Goal: Task Accomplishment & Management: Manage account settings

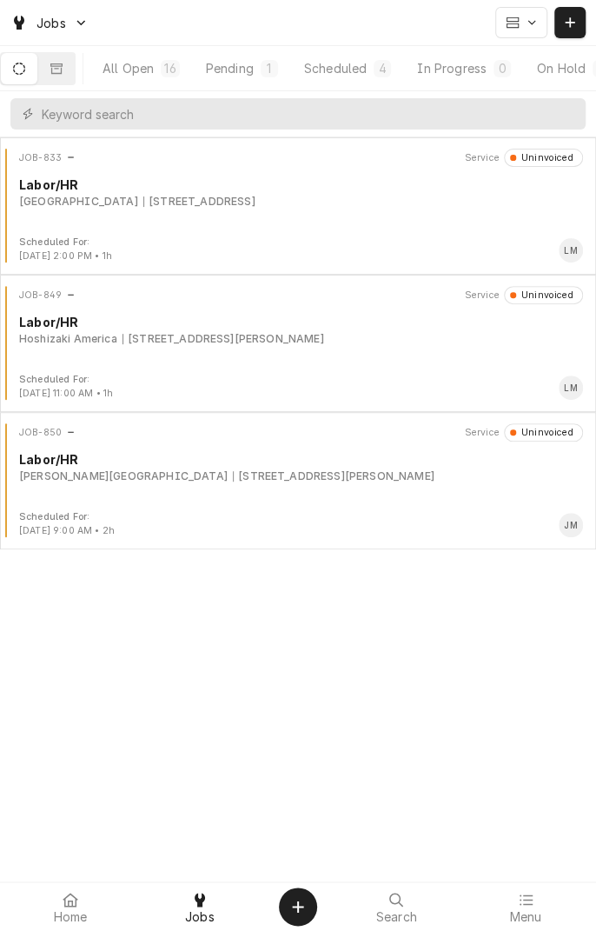
click at [377, 77] on button "Scheduled 4" at bounding box center [347, 68] width 111 height 31
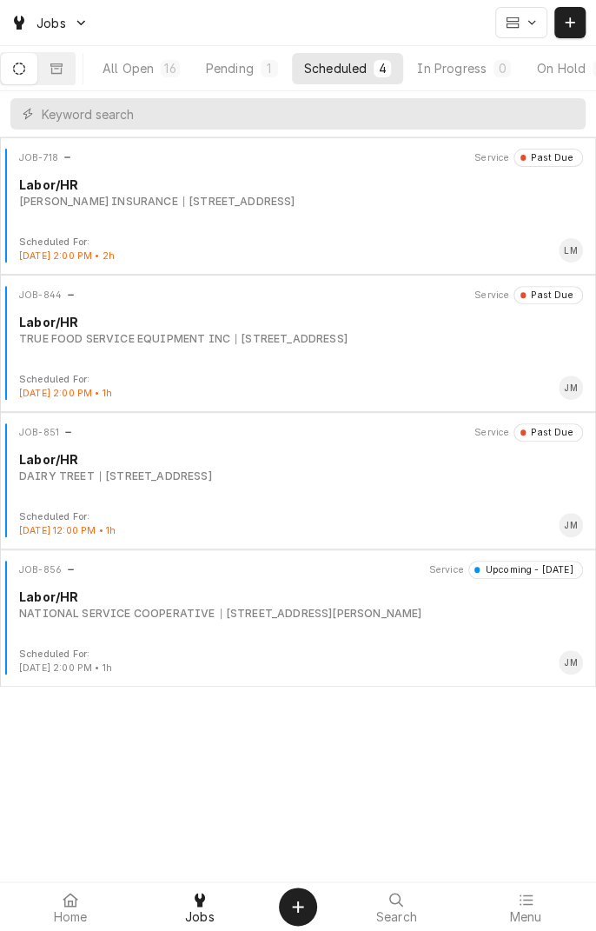
click at [419, 606] on div "NATIONAL SERVICE COOPERATIVE [STREET_ADDRESS][PERSON_NAME]" at bounding box center [301, 614] width 564 height 16
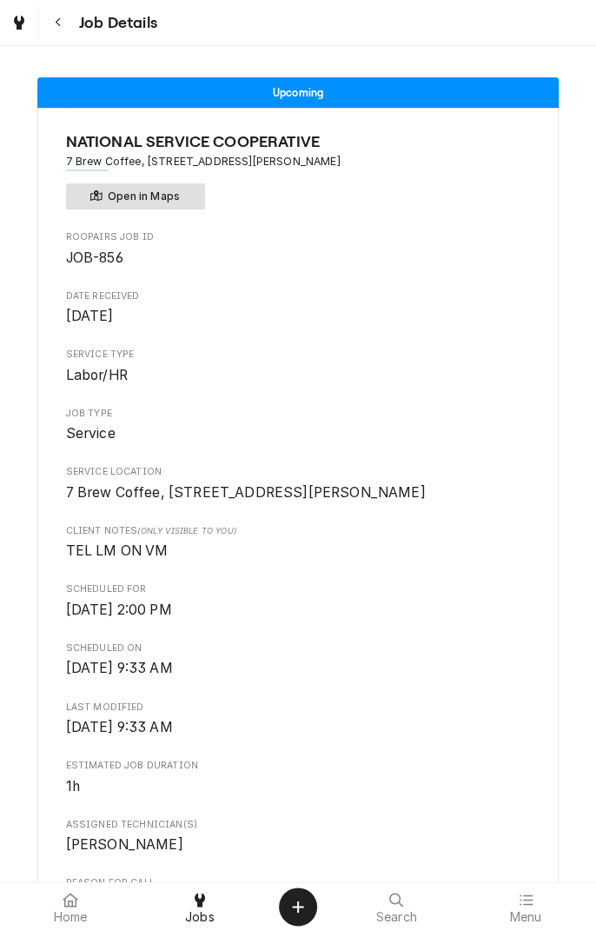
click at [177, 193] on button "Open in Maps" at bounding box center [135, 196] width 139 height 26
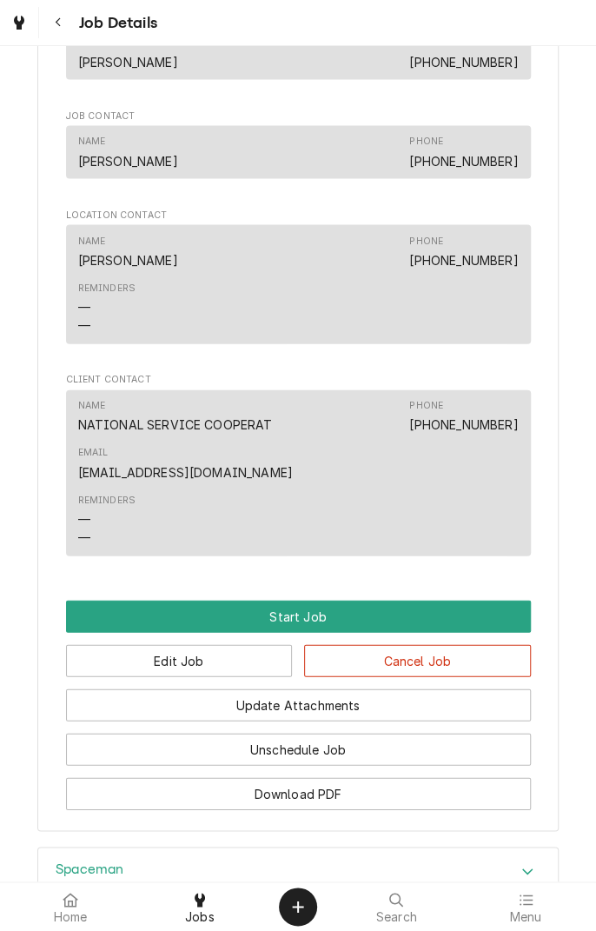
scroll to position [1067, 0]
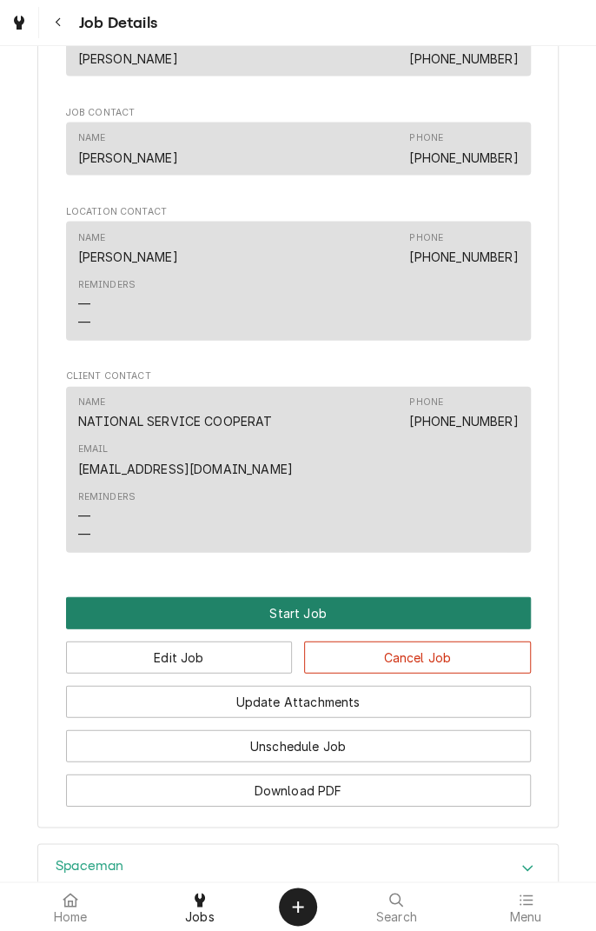
click at [398, 628] on button "Start Job" at bounding box center [298, 612] width 465 height 32
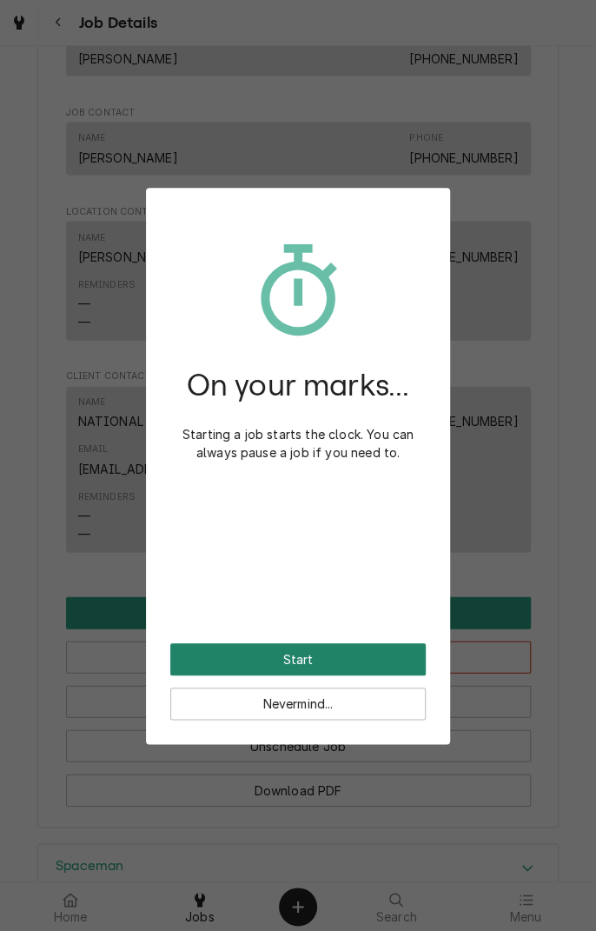
click at [376, 654] on button "Start" at bounding box center [297, 659] width 255 height 32
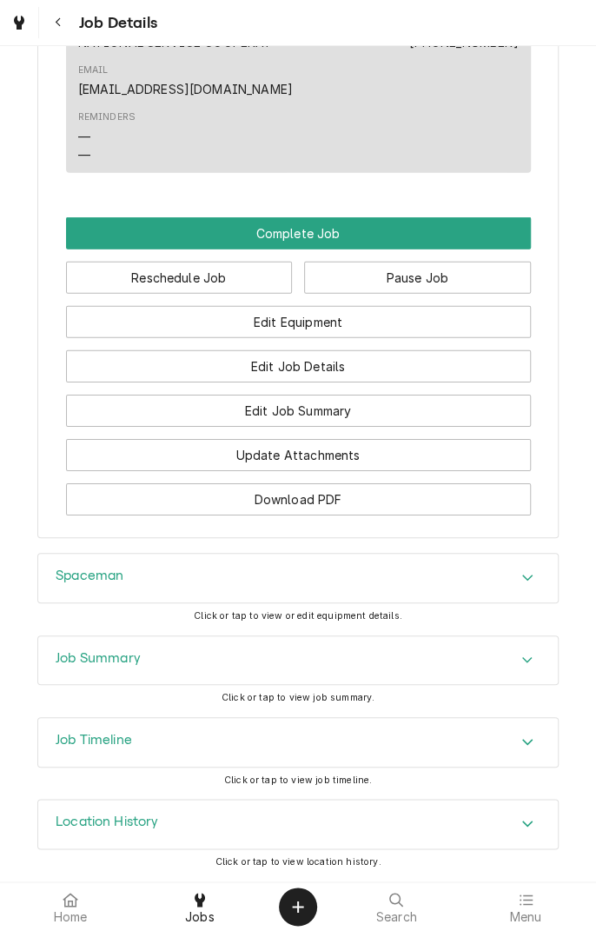
scroll to position [1542, 0]
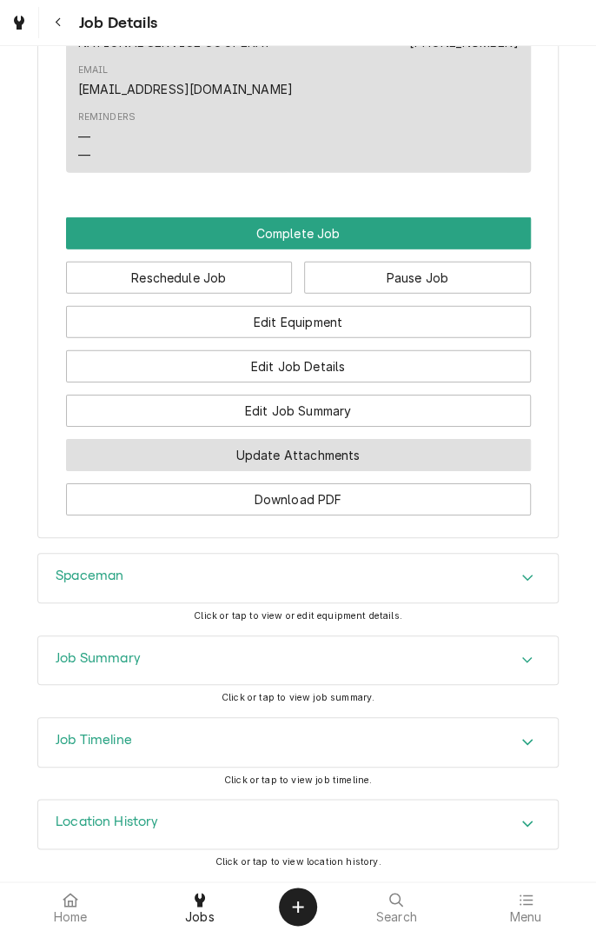
click at [383, 448] on button "Update Attachments" at bounding box center [298, 455] width 465 height 32
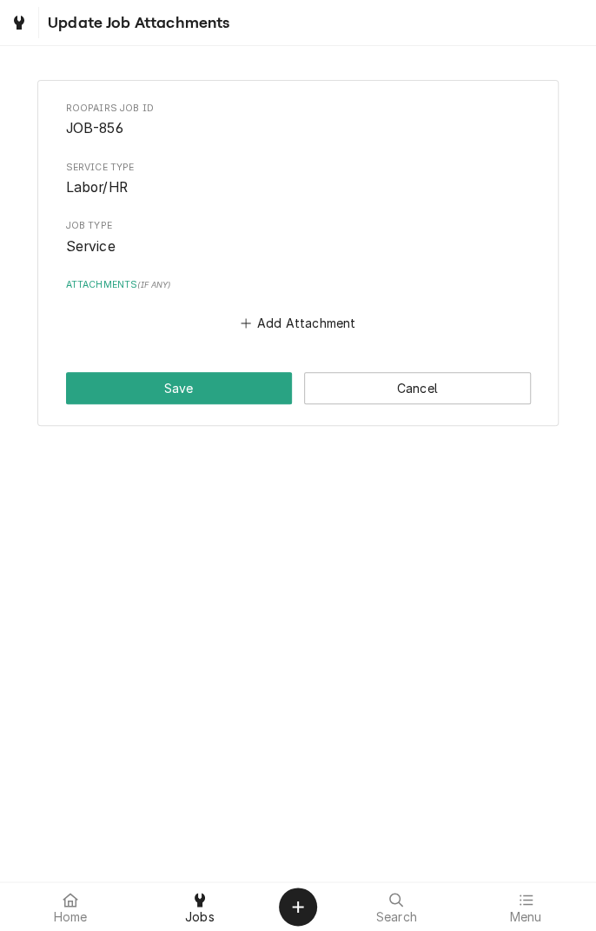
click at [324, 327] on button "Add Attachment" at bounding box center [298, 323] width 122 height 24
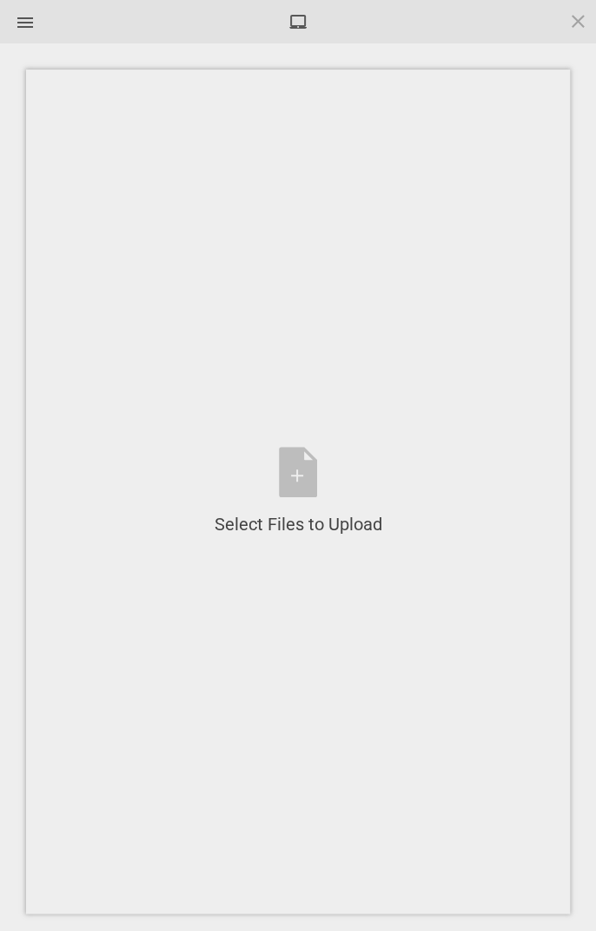
click at [306, 475] on div "Select Files to Upload or Drag and Drop, Copy and Paste Files" at bounding box center [299, 492] width 168 height 90
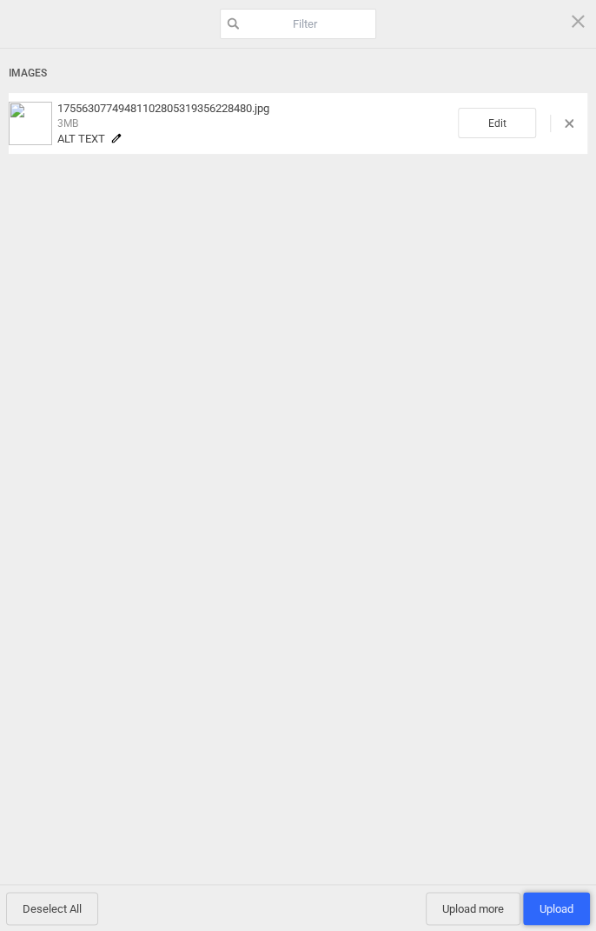
click at [556, 907] on span "Upload 1" at bounding box center [557, 908] width 34 height 13
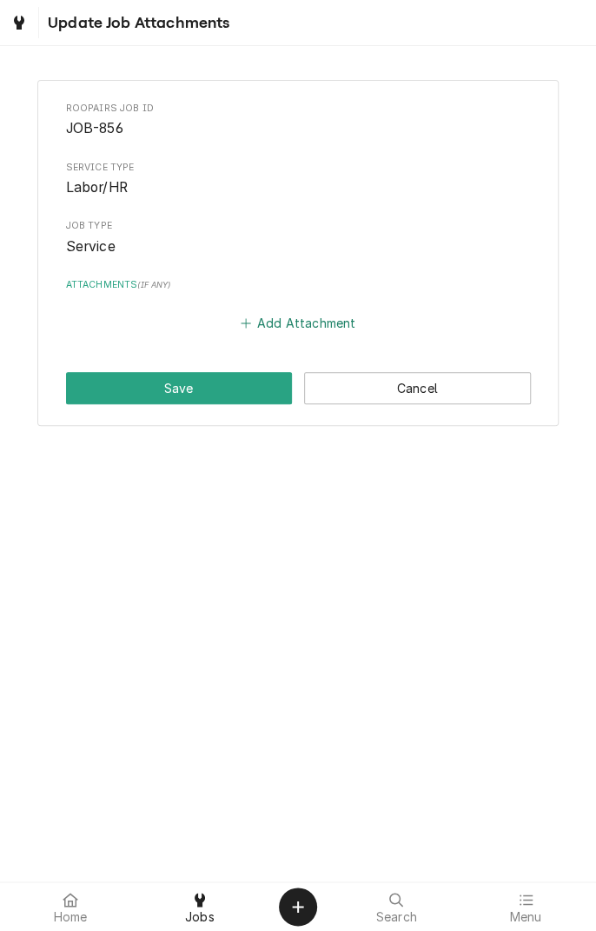
click at [324, 322] on button "Add Attachment" at bounding box center [298, 323] width 122 height 24
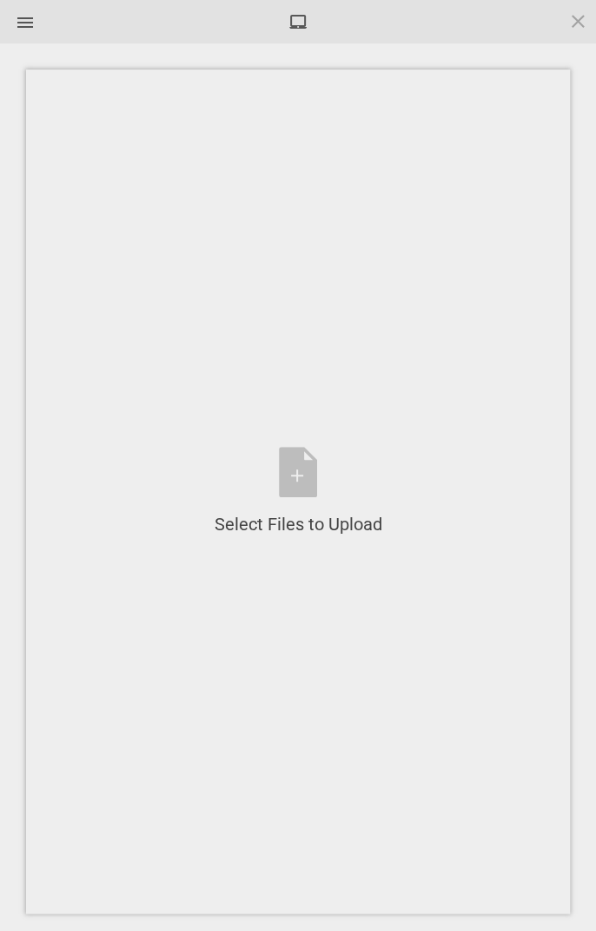
click at [310, 476] on div "Select Files to Upload or Drag and Drop, Copy and Paste Files" at bounding box center [299, 492] width 168 height 90
click at [297, 495] on div "Select Files to Upload or Drag and Drop, Copy and Paste Files" at bounding box center [299, 492] width 168 height 90
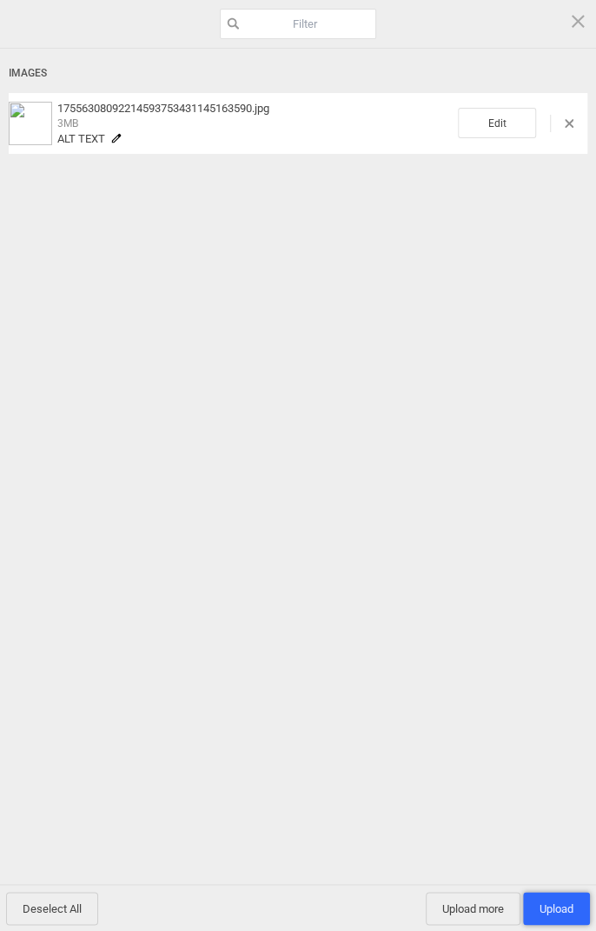
click at [560, 906] on span "Upload 1" at bounding box center [557, 908] width 34 height 13
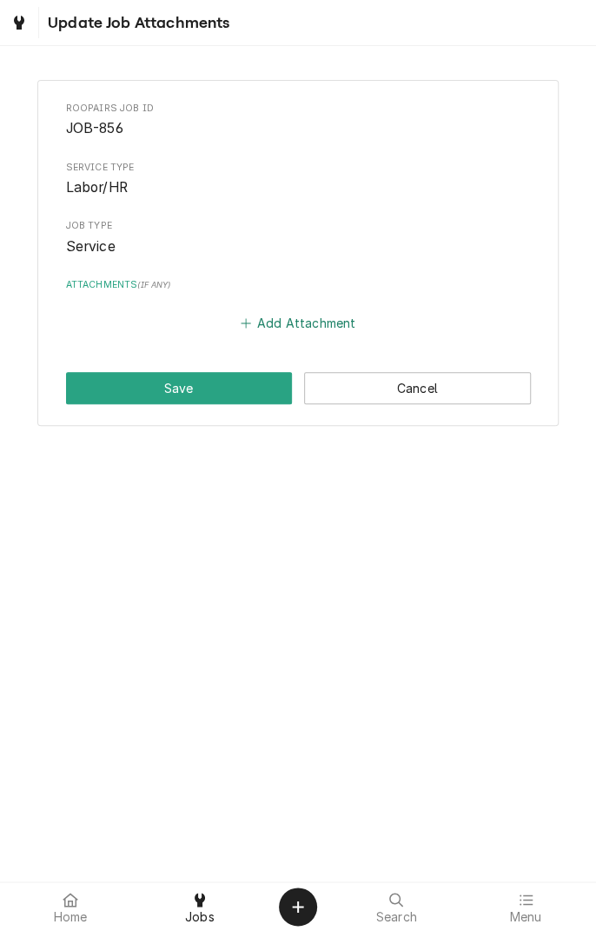
click at [276, 330] on button "Add Attachment" at bounding box center [298, 323] width 122 height 24
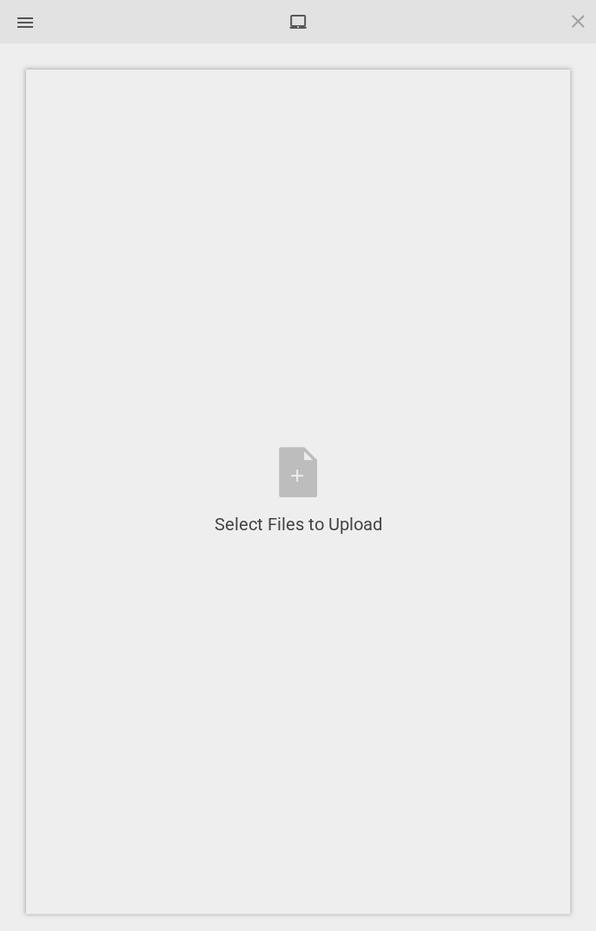
click at [293, 476] on div "Select Files to Upload or Drag and Drop, Copy and Paste Files" at bounding box center [299, 492] width 168 height 90
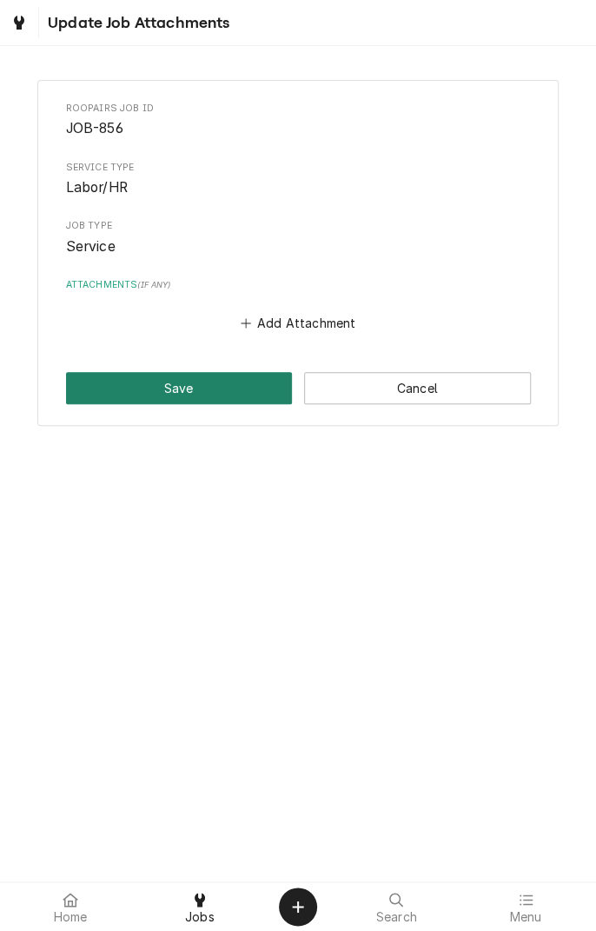
click at [106, 388] on button "Save" at bounding box center [179, 388] width 227 height 32
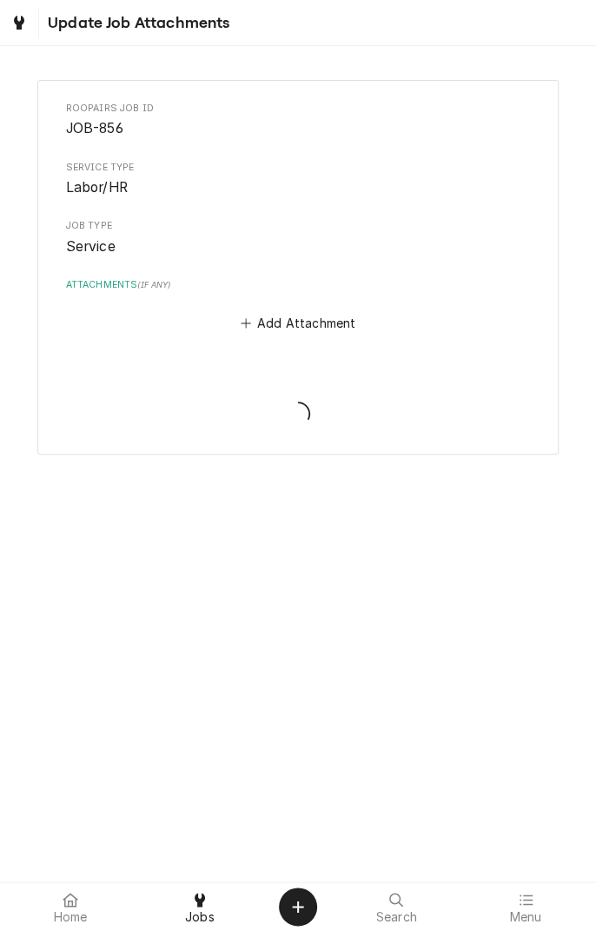
click at [111, 392] on div "Roopairs Job ID JOB-856 Service Type Labor/HR Job Type Service Attachments ( if…" at bounding box center [297, 267] width 521 height 375
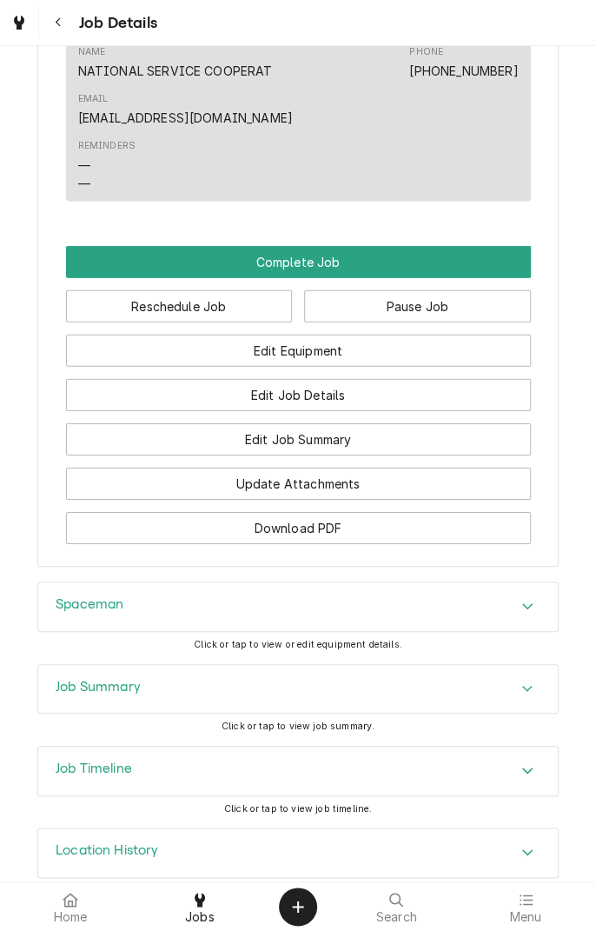
scroll to position [1483, 0]
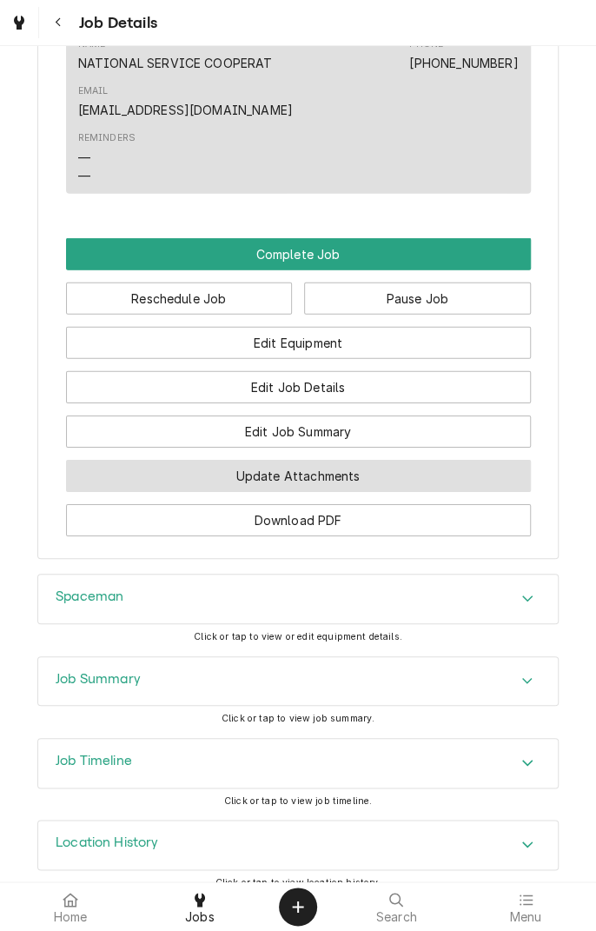
click at [123, 492] on button "Update Attachments" at bounding box center [298, 476] width 465 height 32
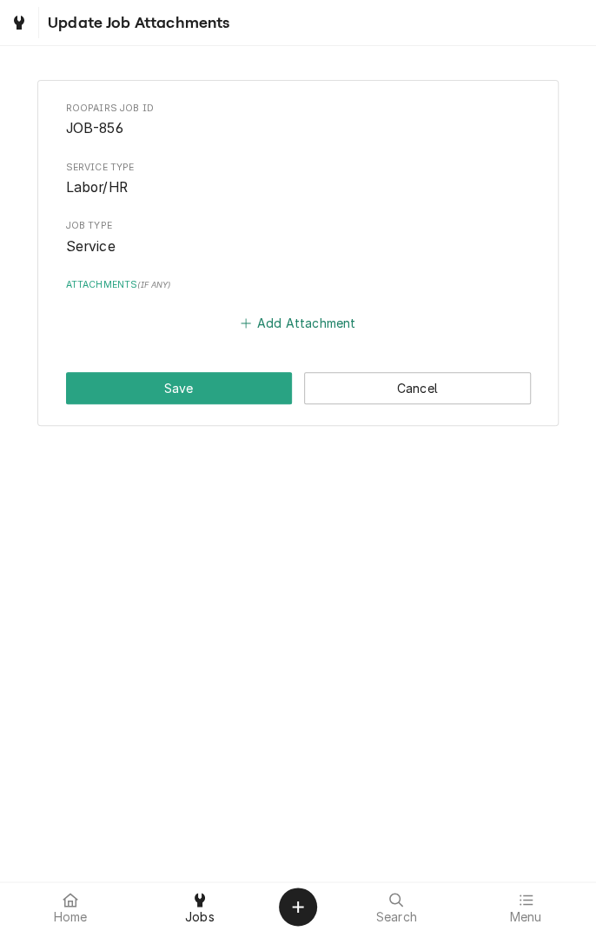
click at [322, 314] on button "Add Attachment" at bounding box center [298, 323] width 122 height 24
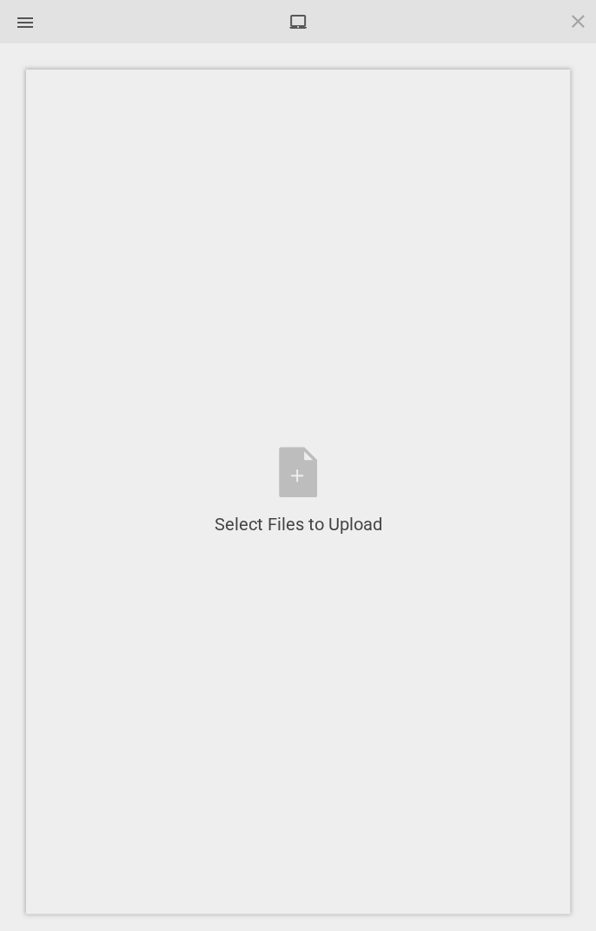
click at [304, 470] on div "Select Files to Upload or Drag and Drop, Copy and Paste Files" at bounding box center [299, 492] width 168 height 90
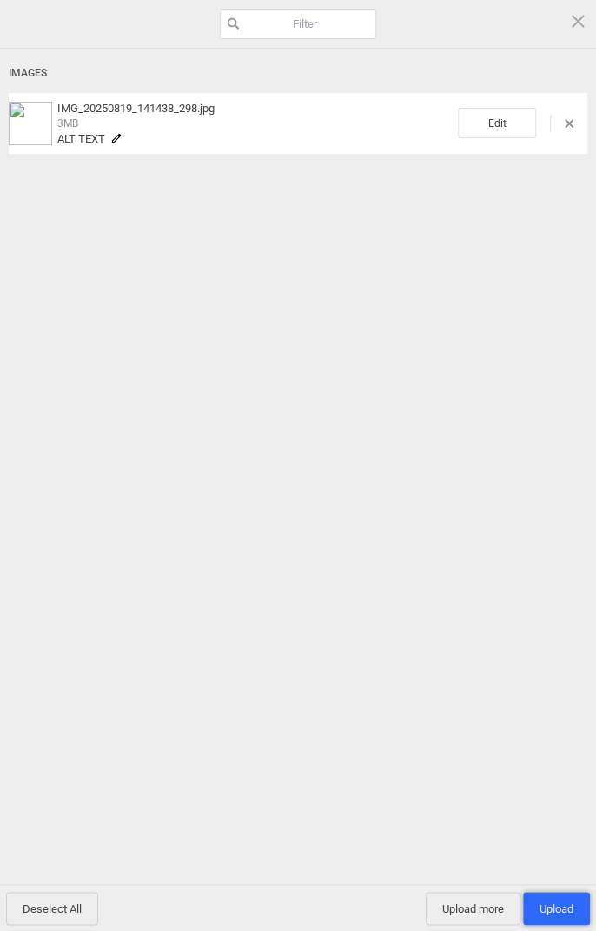
click at [554, 895] on span "Upload 1" at bounding box center [556, 908] width 67 height 33
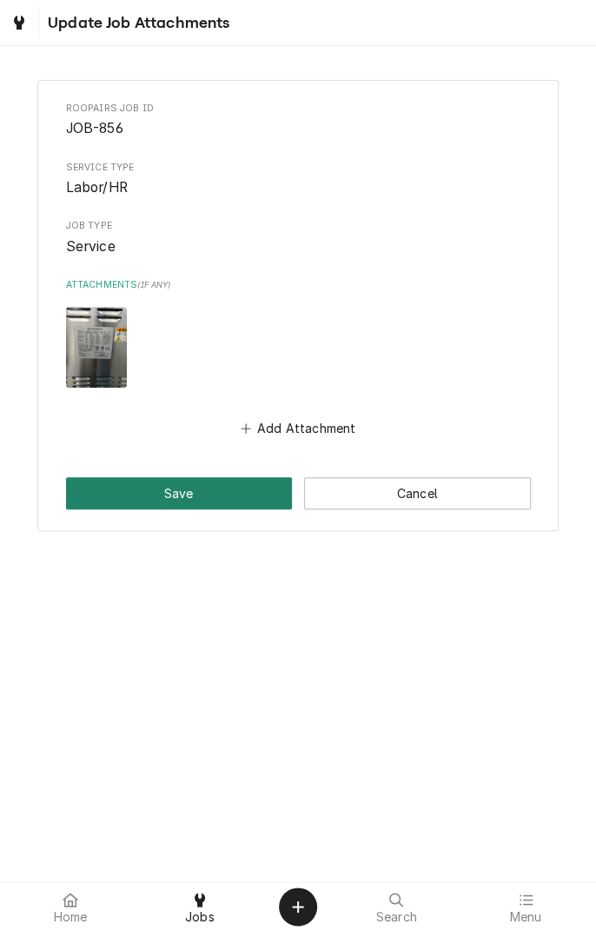
click at [99, 495] on button "Save" at bounding box center [179, 493] width 227 height 32
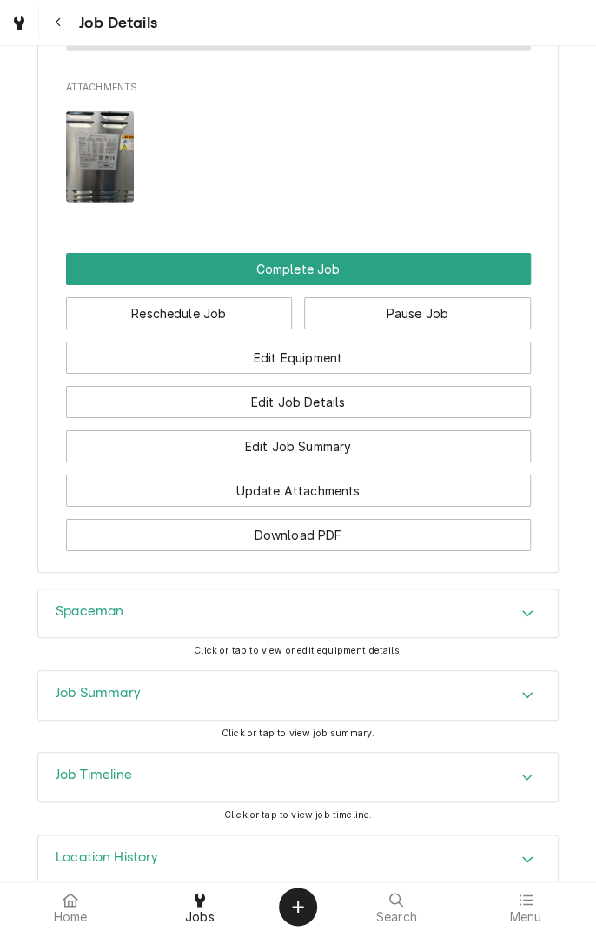
scroll to position [1614, 0]
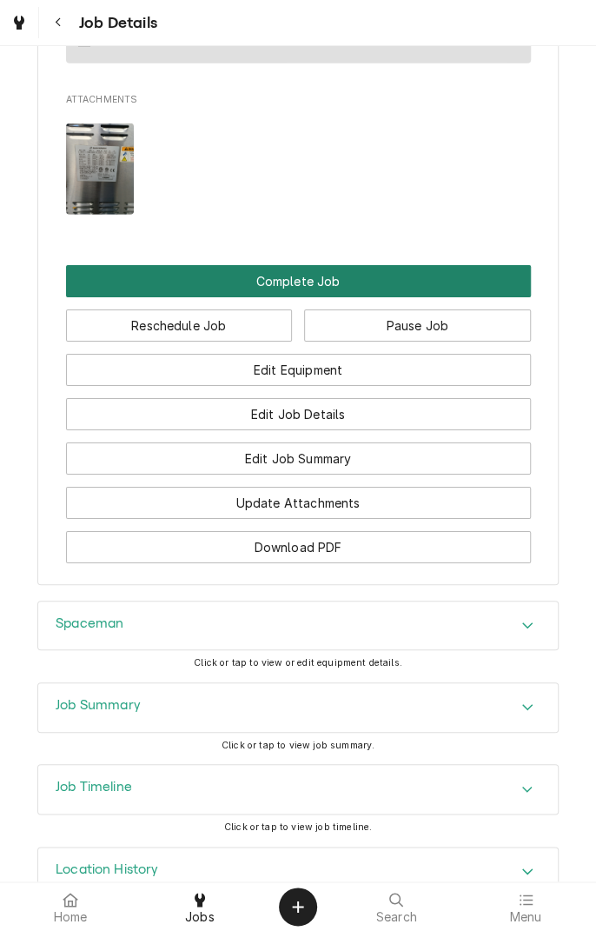
click at [382, 297] on button "Complete Job" at bounding box center [298, 281] width 465 height 32
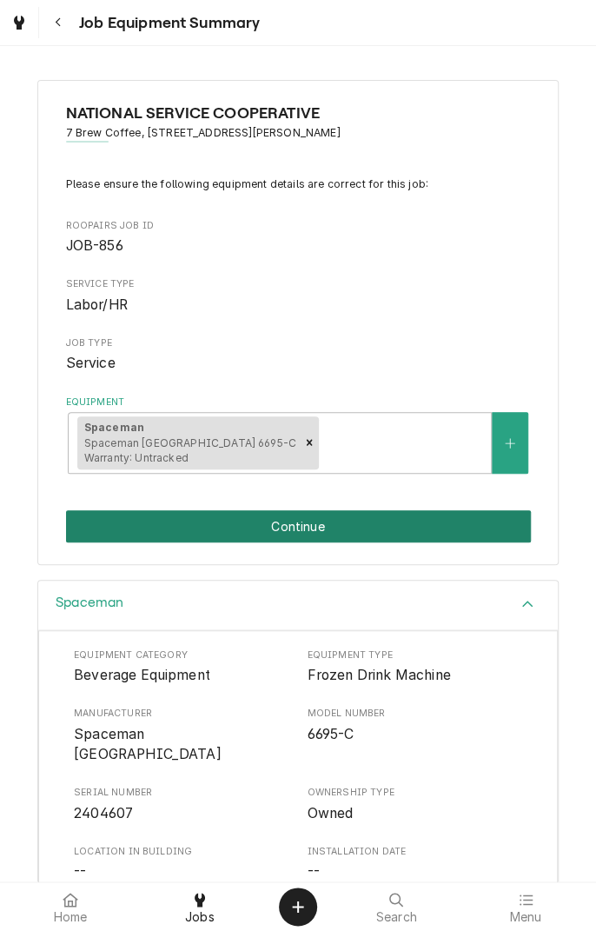
click at [424, 526] on button "Continue" at bounding box center [298, 526] width 465 height 32
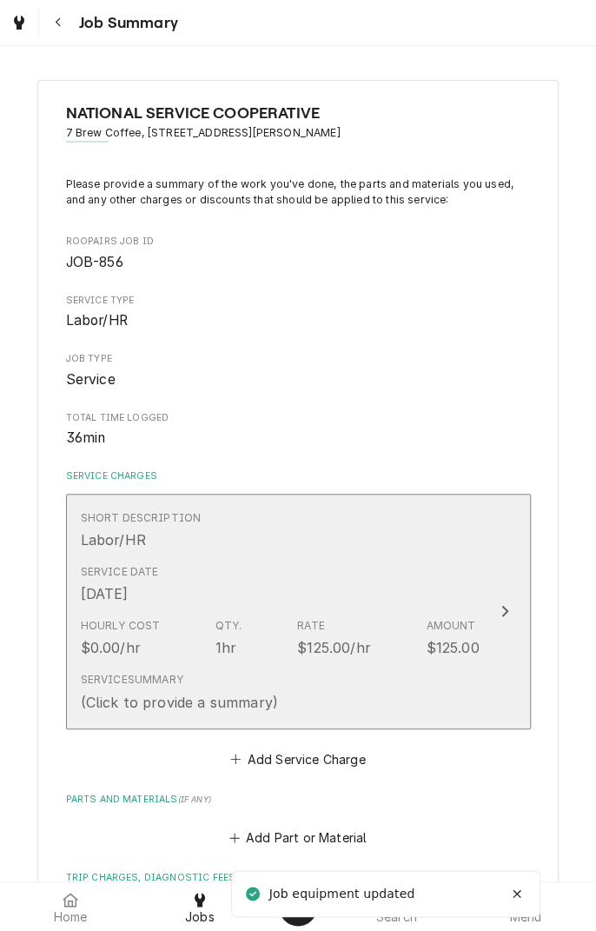
click at [394, 540] on div "Short Description Labor/HR" at bounding box center [280, 530] width 399 height 54
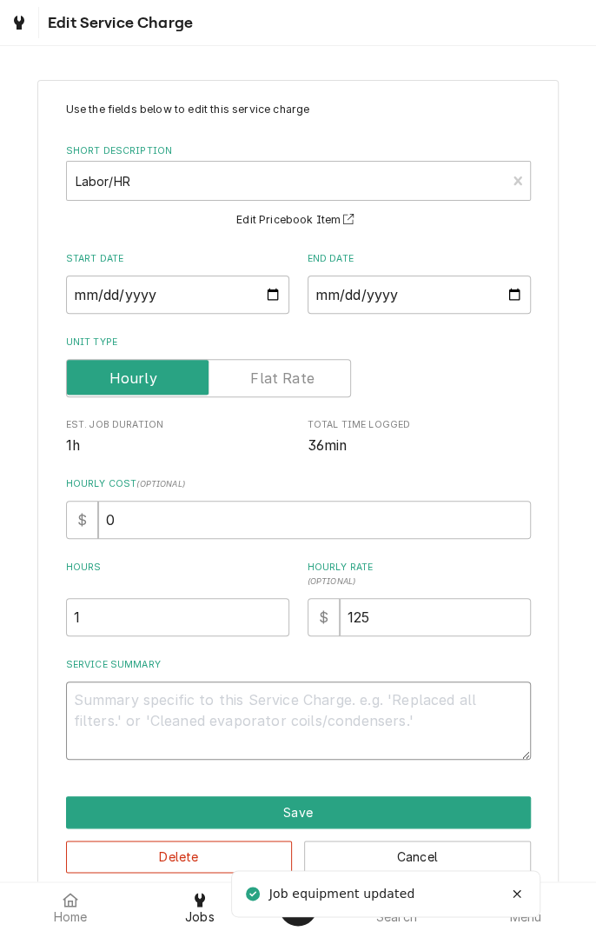
click at [219, 697] on textarea "Service Summary" at bounding box center [298, 720] width 465 height 78
type textarea "x"
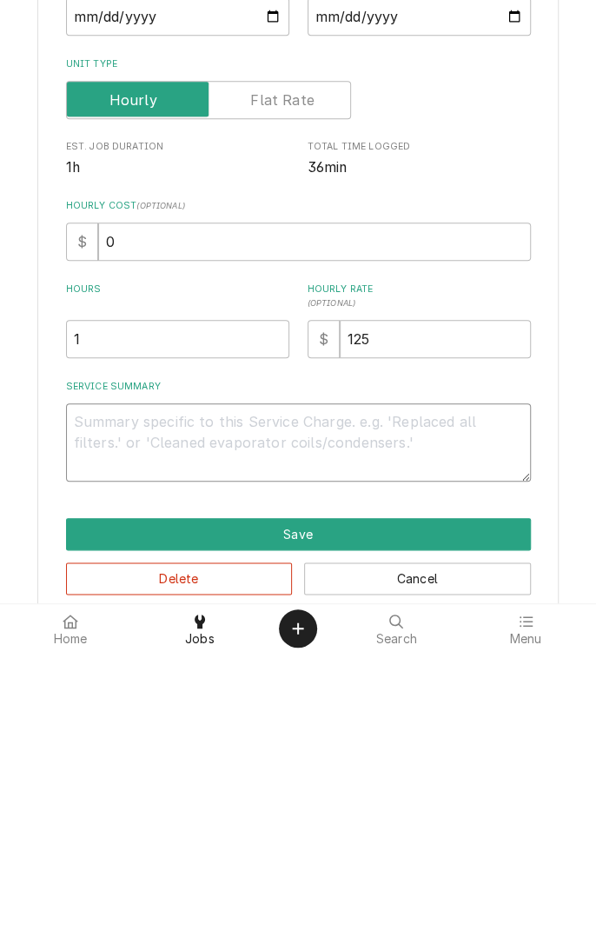
type textarea "T"
type textarea "x"
type textarea "Tu"
type textarea "x"
type textarea "Tur"
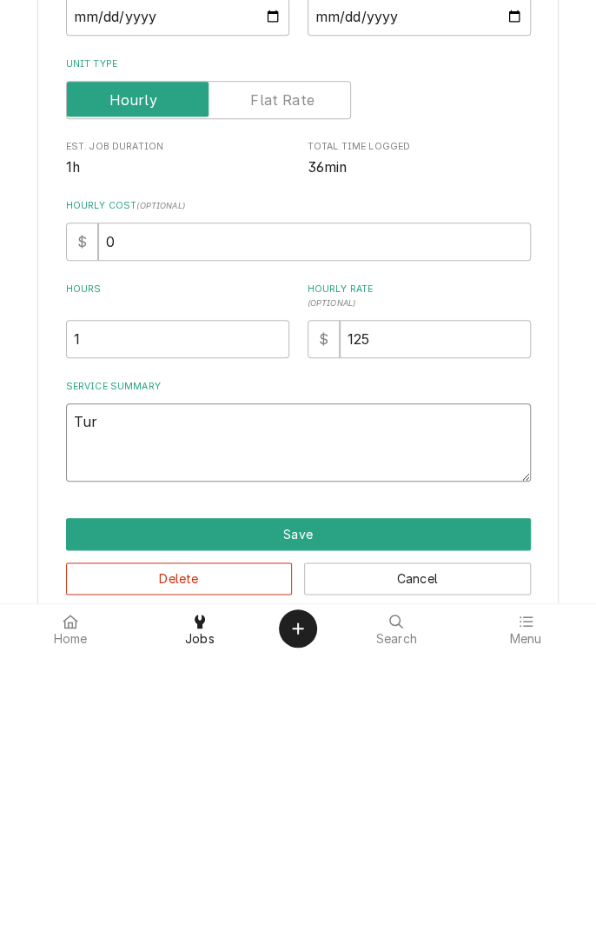
type textarea "x"
type textarea "Turn"
type textarea "x"
type textarea "Turne"
type textarea "x"
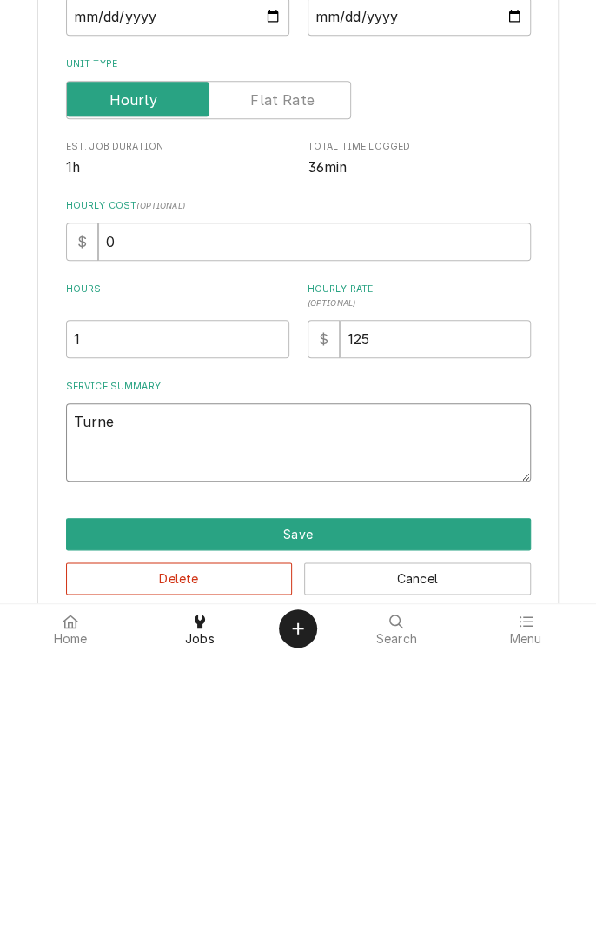
type textarea "Turned"
type textarea "x"
type textarea "Turned"
type textarea "x"
type textarea "Turned o"
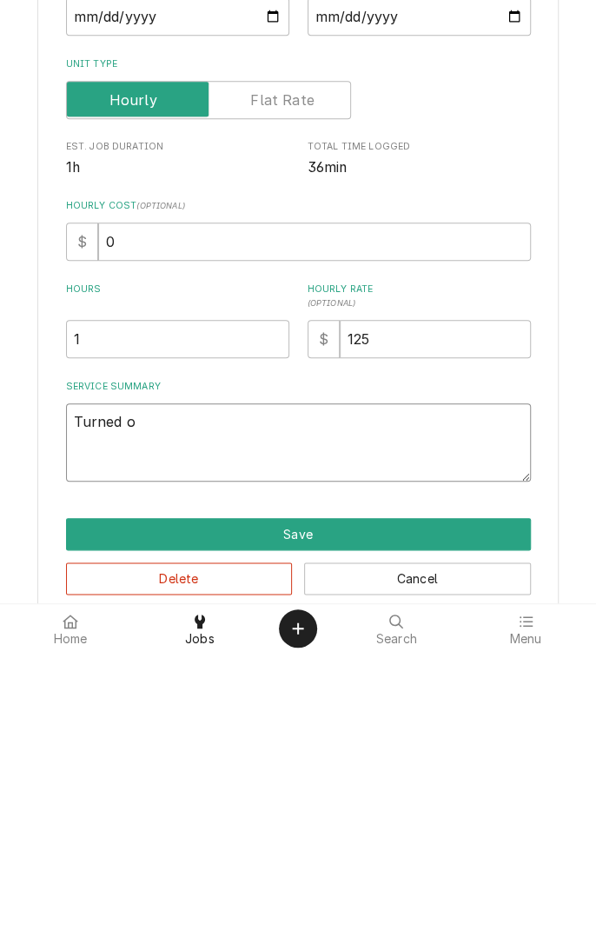
type textarea "x"
type textarea "Turned on"
type textarea "x"
type textarea "Turned on"
type textarea "x"
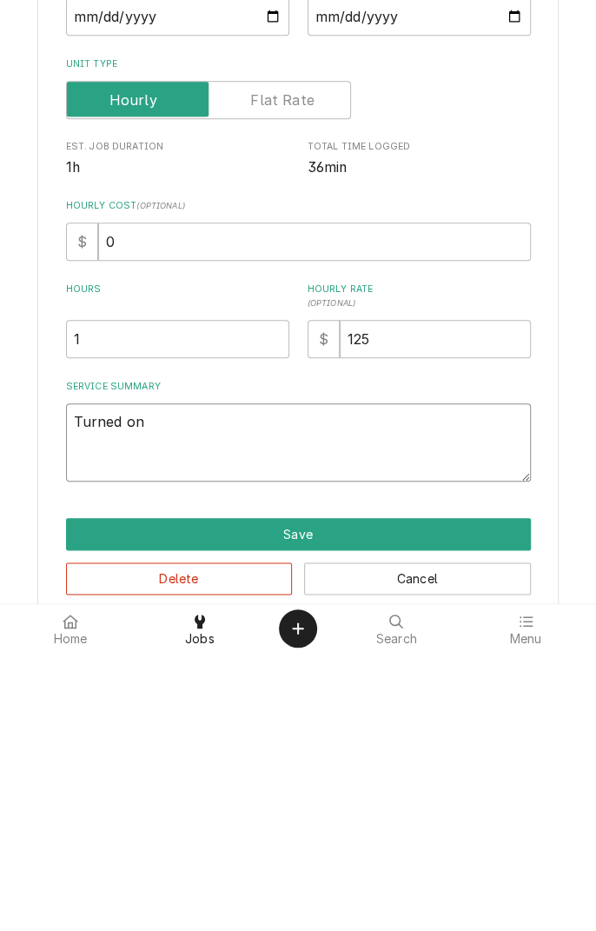
type textarea "Turned on p"
type textarea "x"
type textarea "Turned on po"
type textarea "x"
type textarea "Turned on power"
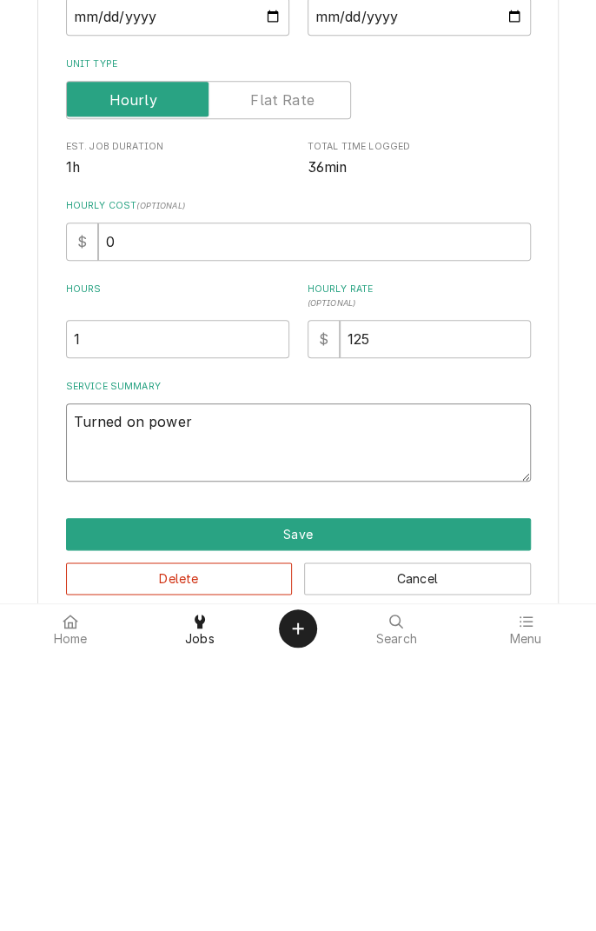
type textarea "x"
type textarea "Turned on power a"
type textarea "x"
type textarea "Turned on power an"
type textarea "x"
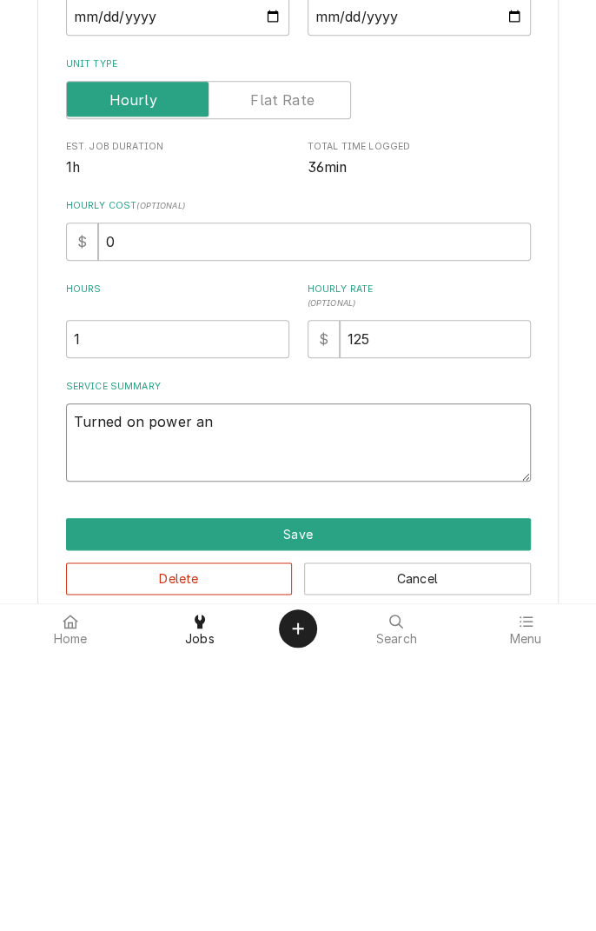
type textarea "Turned on power and"
type textarea "x"
type textarea "Turned on power and"
type textarea "x"
type textarea "Turned on power and i"
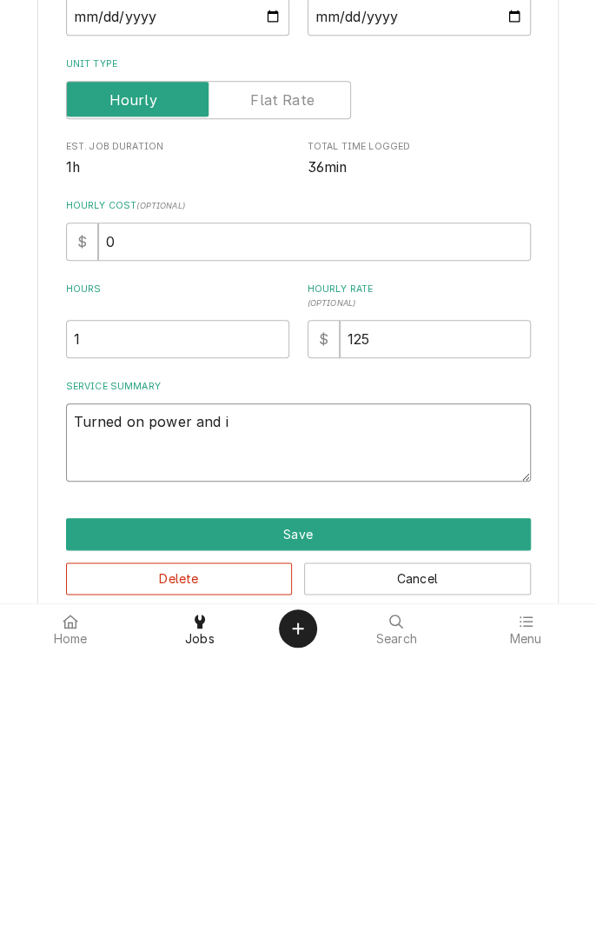
type textarea "x"
type textarea "Turned on power and it"
type textarea "x"
type textarea "Turned on power and it"
type textarea "x"
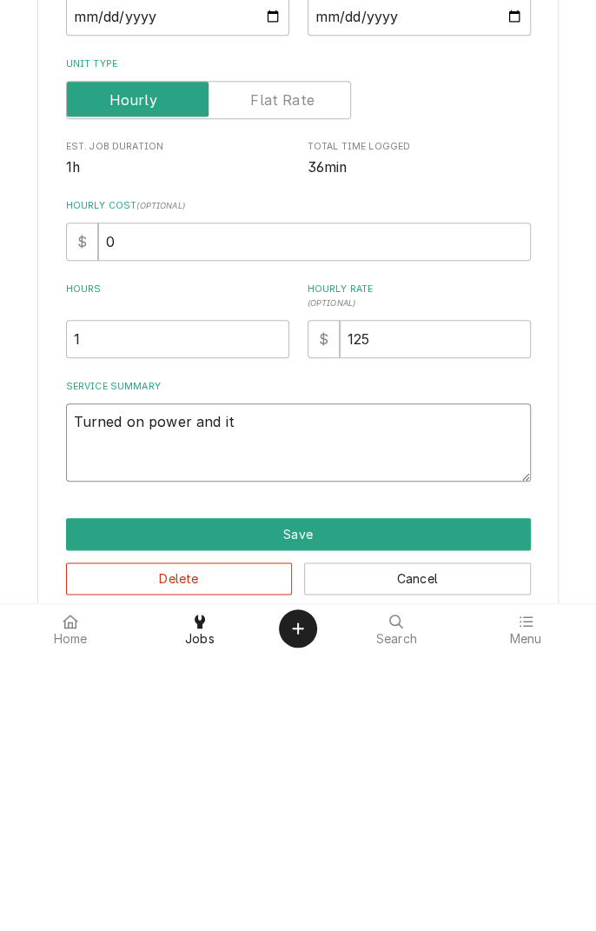
type textarea "Turned on power and it p"
type textarea "x"
type textarea "Turned on power and it po"
type textarea "x"
type textarea "Turned on power and it p"
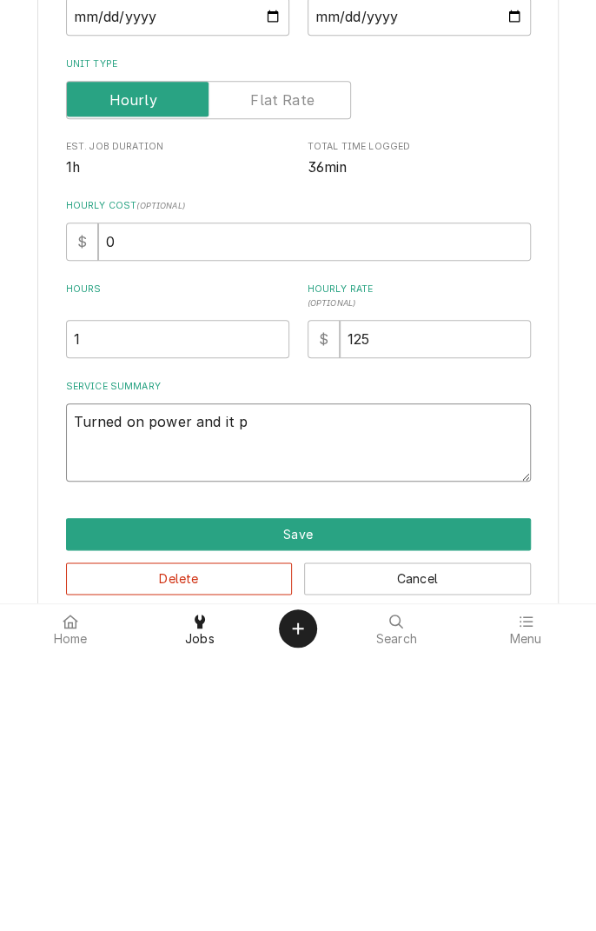
type textarea "x"
type textarea "Turned on power and it"
type textarea "x"
type textarea "Turned on power and it"
type textarea "x"
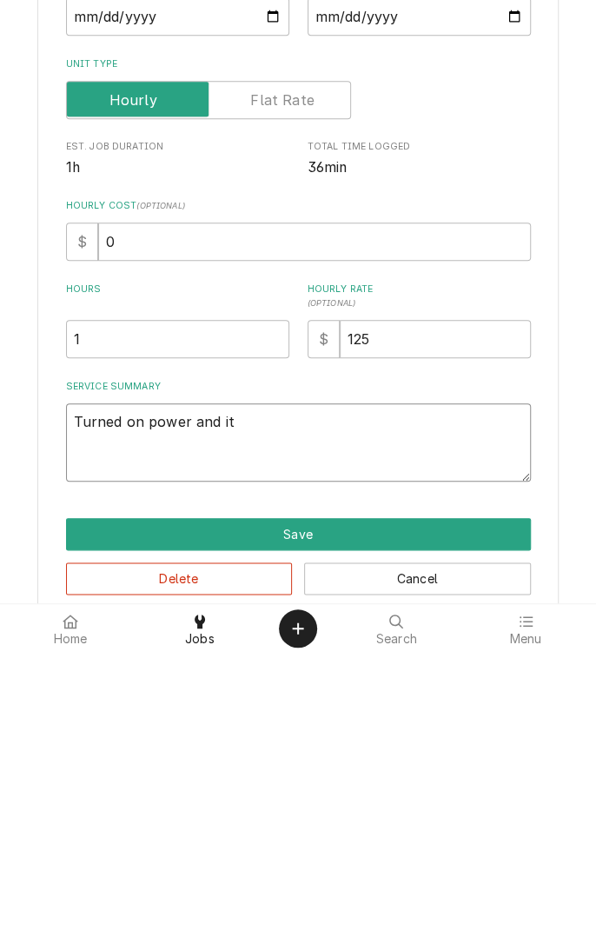
type textarea "Turned on power and i"
type textarea "x"
type textarea "Turned on power and"
type textarea "x"
type textarea "Turned on power and"
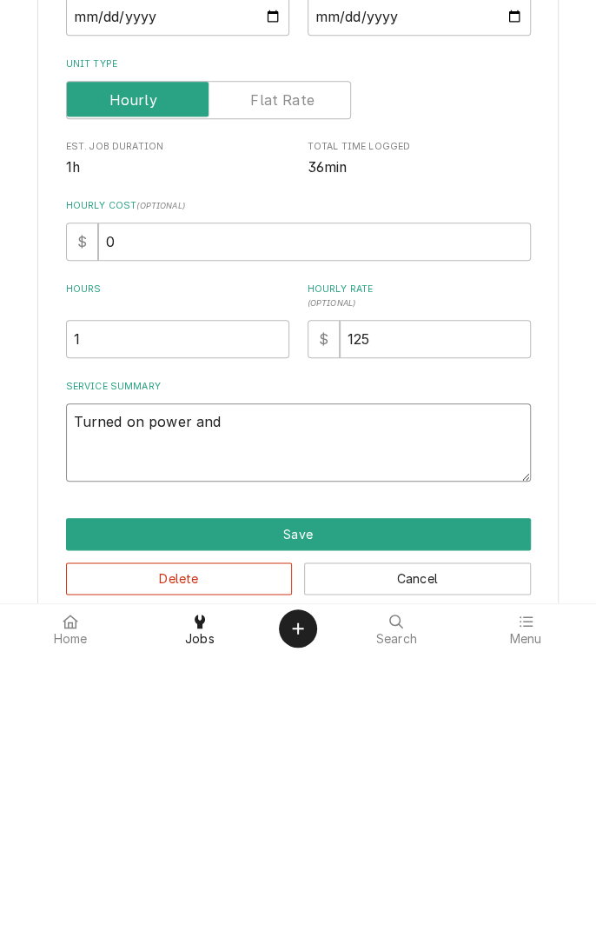
type textarea "x"
type textarea "Turned on power an"
type textarea "x"
type textarea "Turned on power a"
type textarea "x"
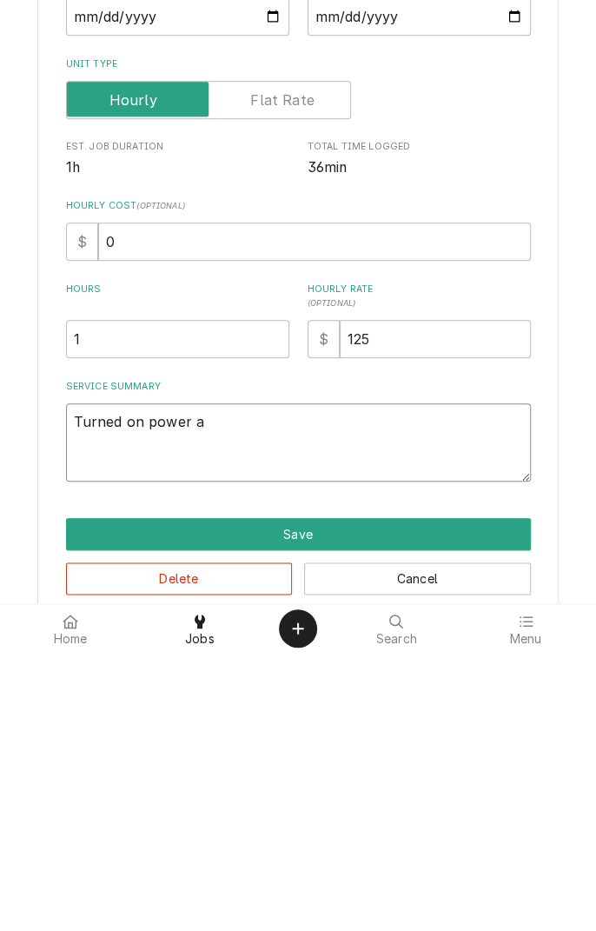
type textarea "Turned on power"
type textarea "x"
type textarea "Turned on power"
type textarea "x"
type textarea "Turned on powe"
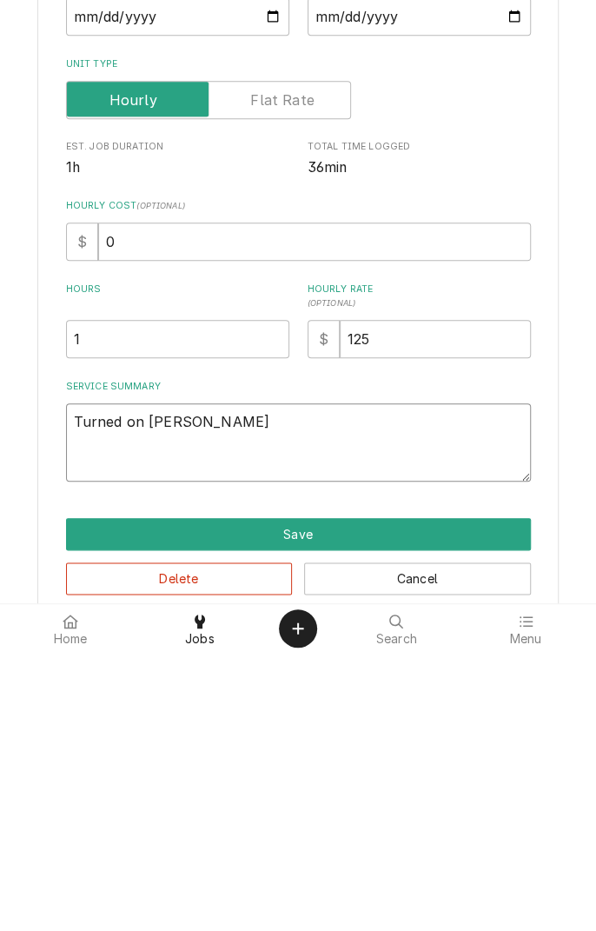
type textarea "x"
type textarea "Turned on pow"
type textarea "x"
type textarea "Turned on po"
type textarea "x"
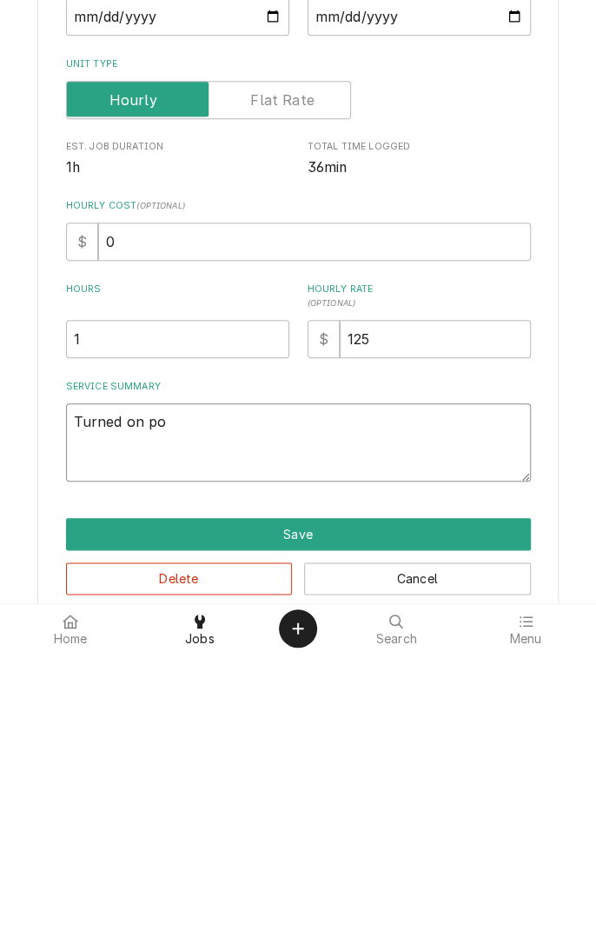
type textarea "Turned on p"
type textarea "x"
type textarea "Turned on"
type textarea "x"
type textarea "Turned on"
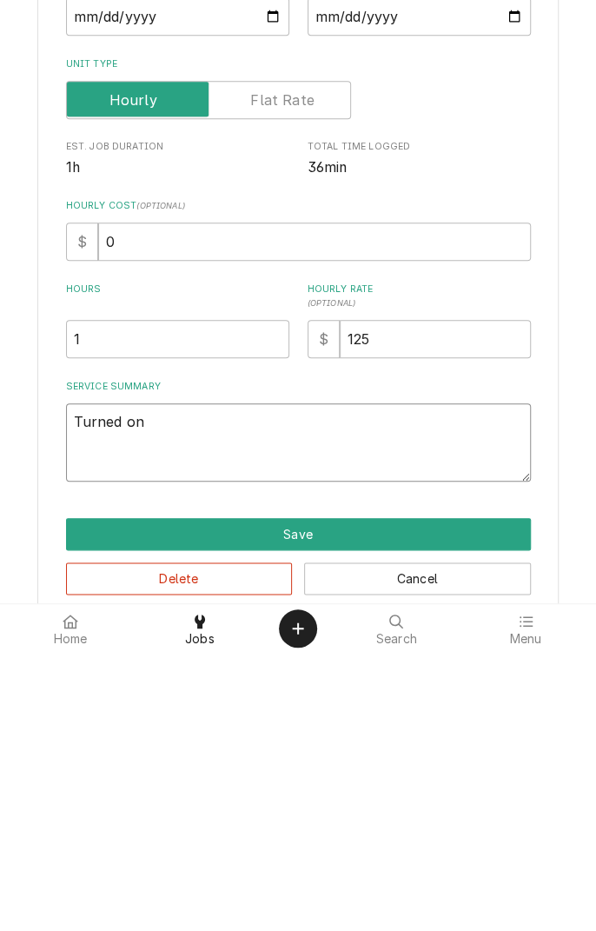
type textarea "x"
type textarea "Turned o"
type textarea "x"
type textarea "Turned"
type textarea "x"
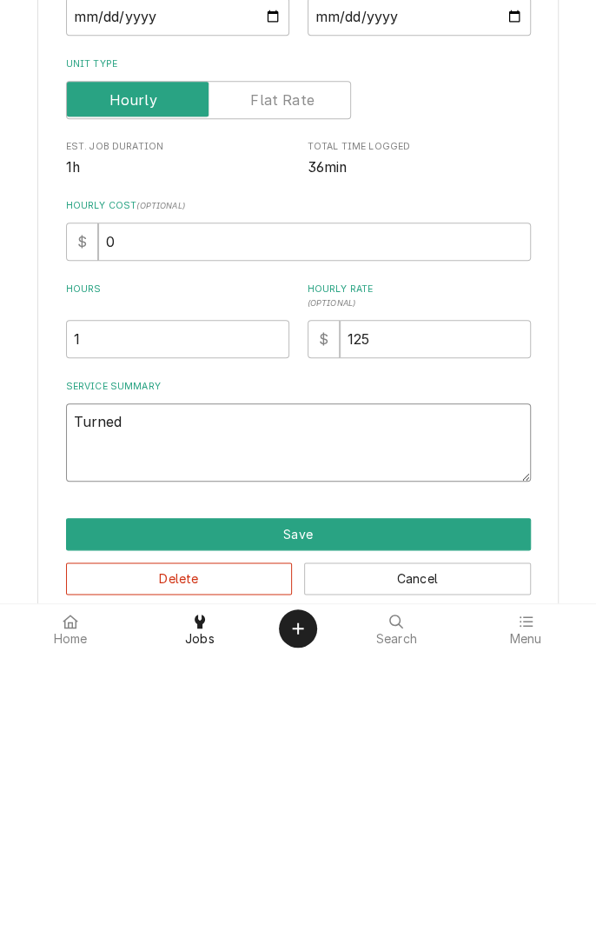
type textarea "Turned"
type textarea "x"
type textarea "Turne"
type textarea "x"
type textarea "Turn"
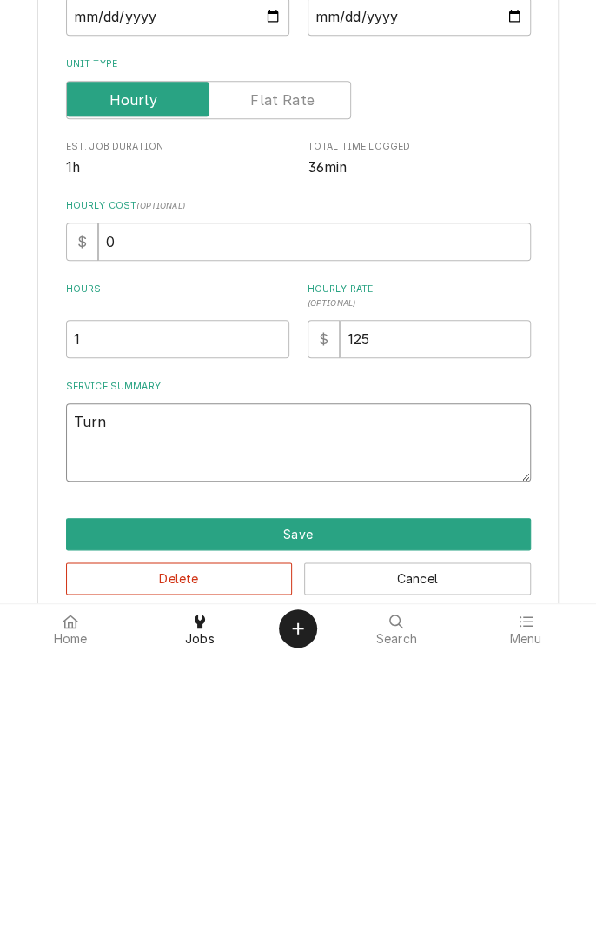
type textarea "x"
type textarea "Tur"
type textarea "x"
type textarea "Tu"
type textarea "x"
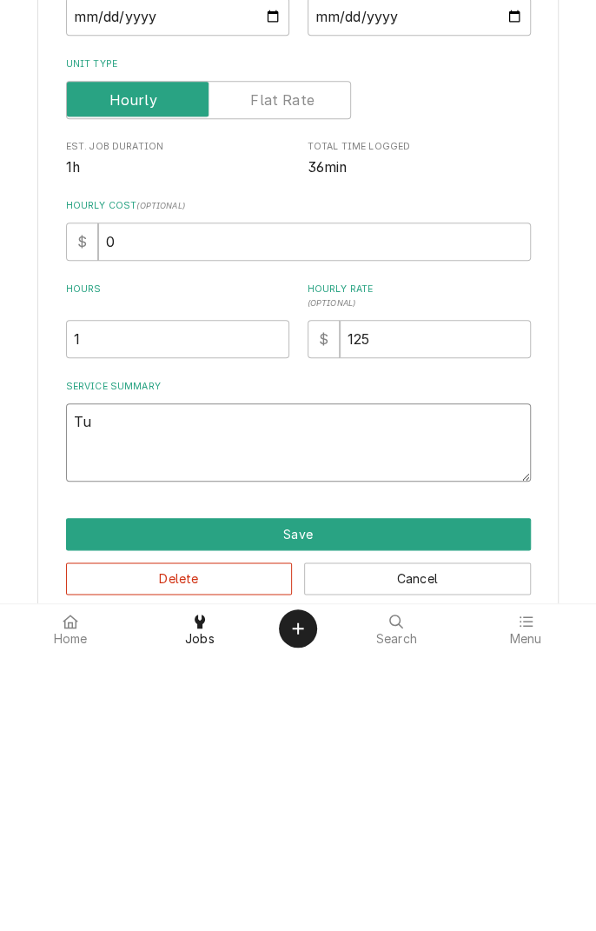
type textarea "T"
type textarea "x"
type textarea "C"
type textarea "x"
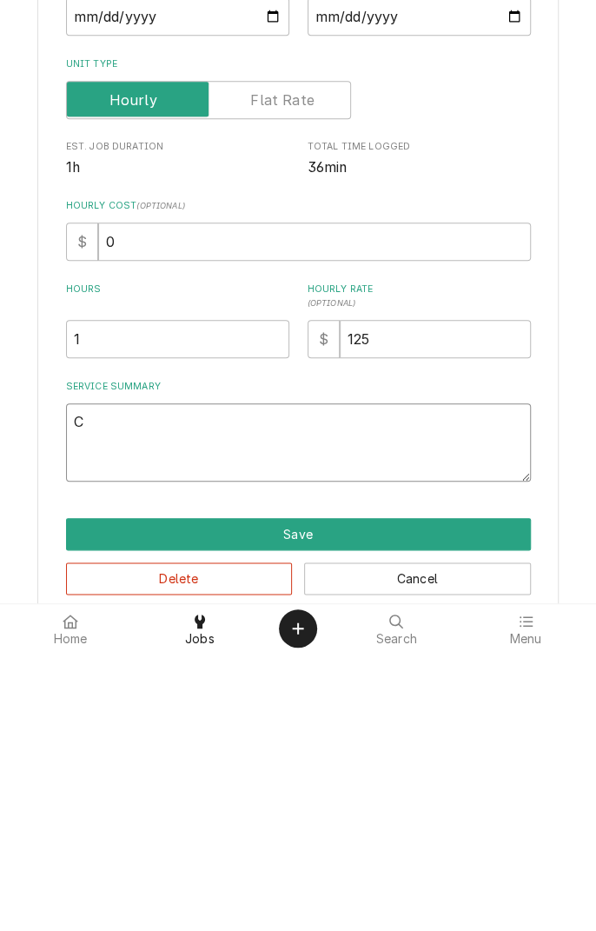
type textarea "Co"
type textarea "x"
type textarea "Con"
type textarea "x"
type textarea "Conf"
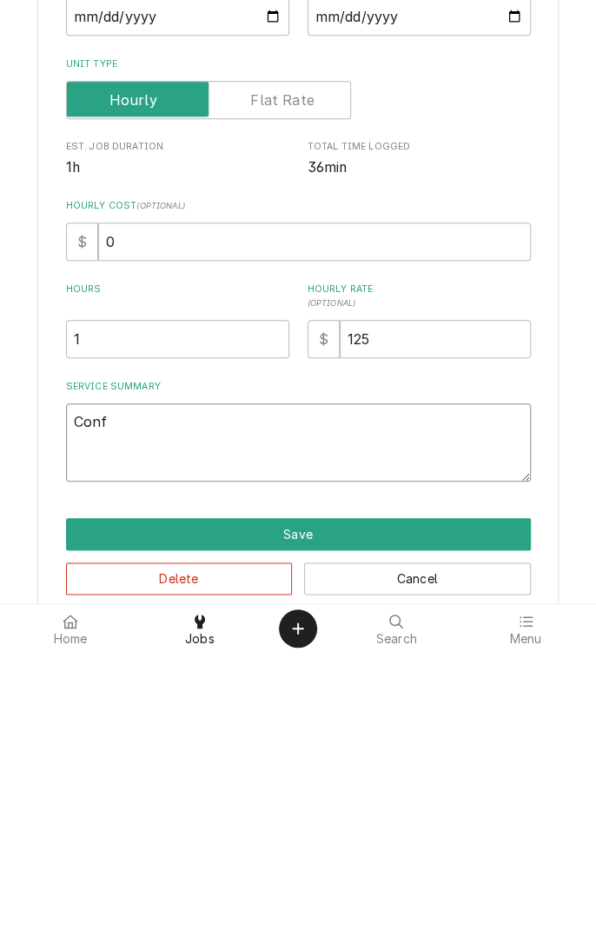
type textarea "x"
type textarea "Confirmed"
type textarea "x"
type textarea "Confirmed p"
type textarea "x"
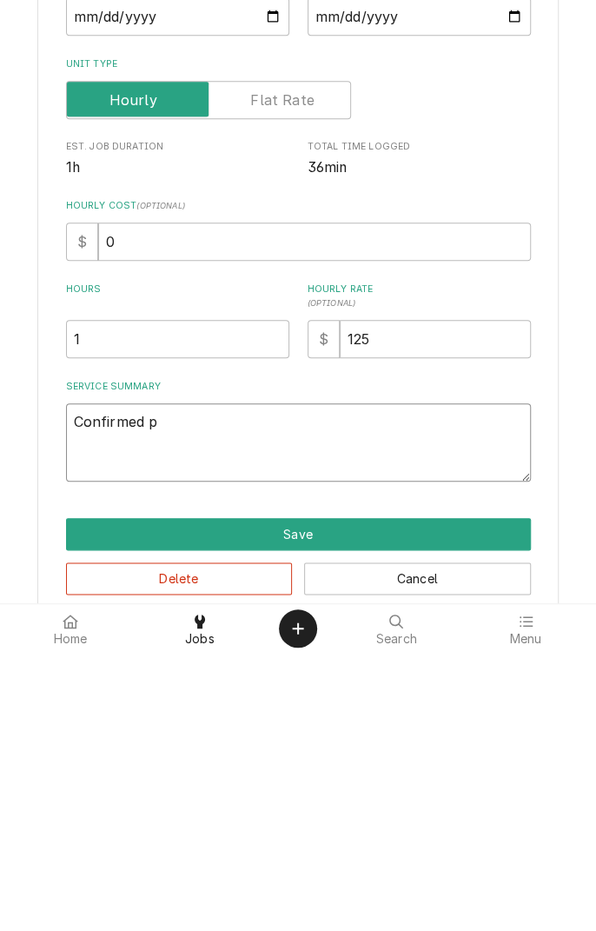
type textarea "Confirmed po"
type textarea "x"
type textarea "Confirmed pow"
type textarea "x"
type textarea "Confirmed powe"
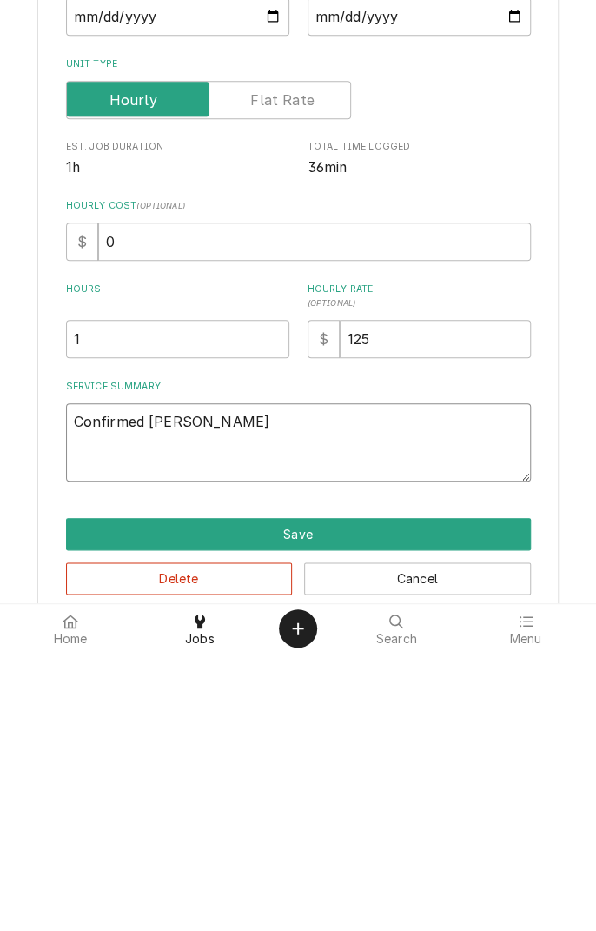
type textarea "x"
type textarea "Confirmed power"
type textarea "x"
type textarea "Confirmed power"
type textarea "x"
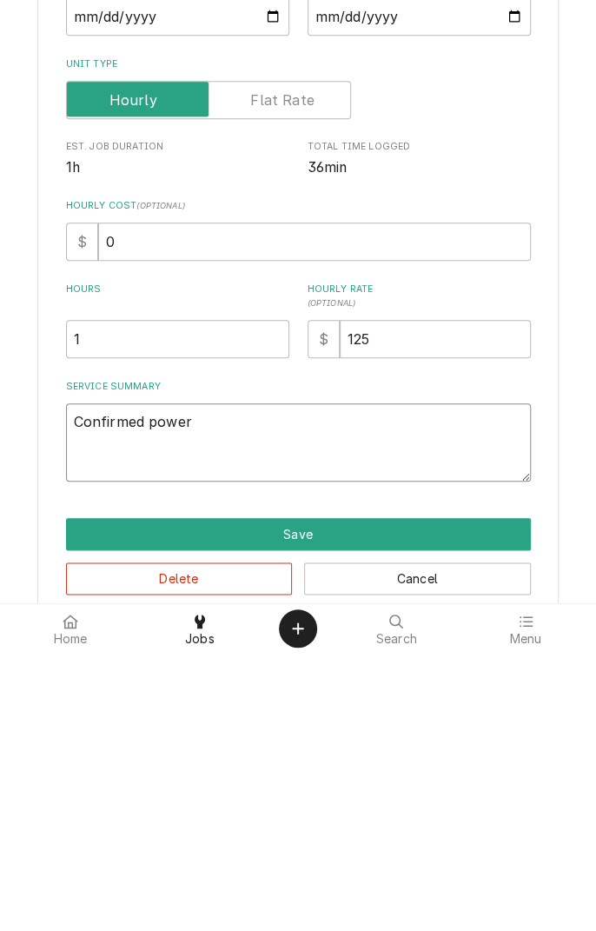
type textarea "Confirmed power t"
type textarea "x"
type textarea "Confirmed power to"
type textarea "x"
type textarea "Confirmed power to"
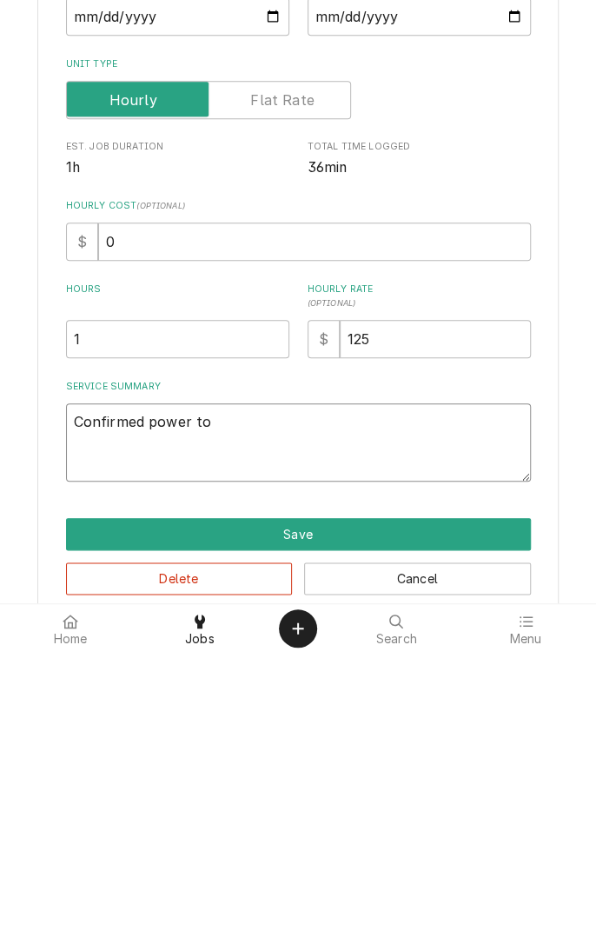
type textarea "x"
type textarea "Confirmed power to m"
type textarea "x"
type textarea "Confirmed power to ma"
type textarea "x"
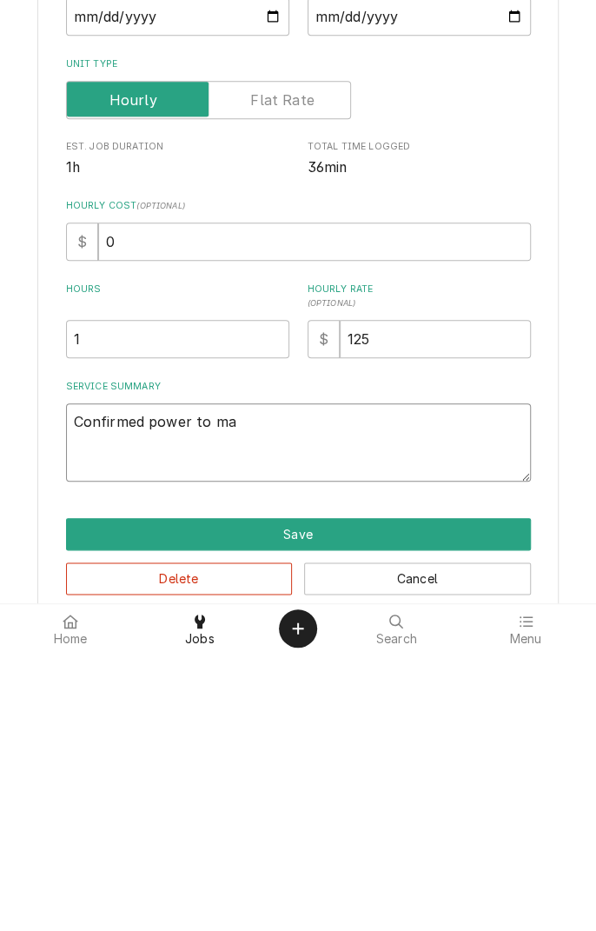
type textarea "Confirmed power to mac"
type textarea "x"
type textarea "Confirmed power to mach"
type textarea "x"
type textarea "Confirmed power to machine"
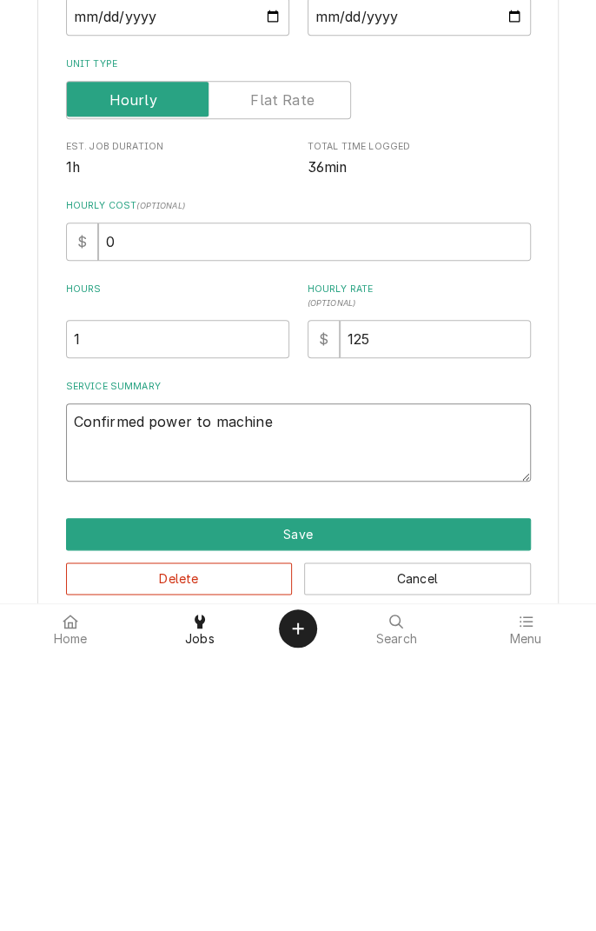
type textarea "x"
type textarea "Confirmed power to machine c"
type textarea "x"
type textarea "Confirmed power to machine ch"
type textarea "x"
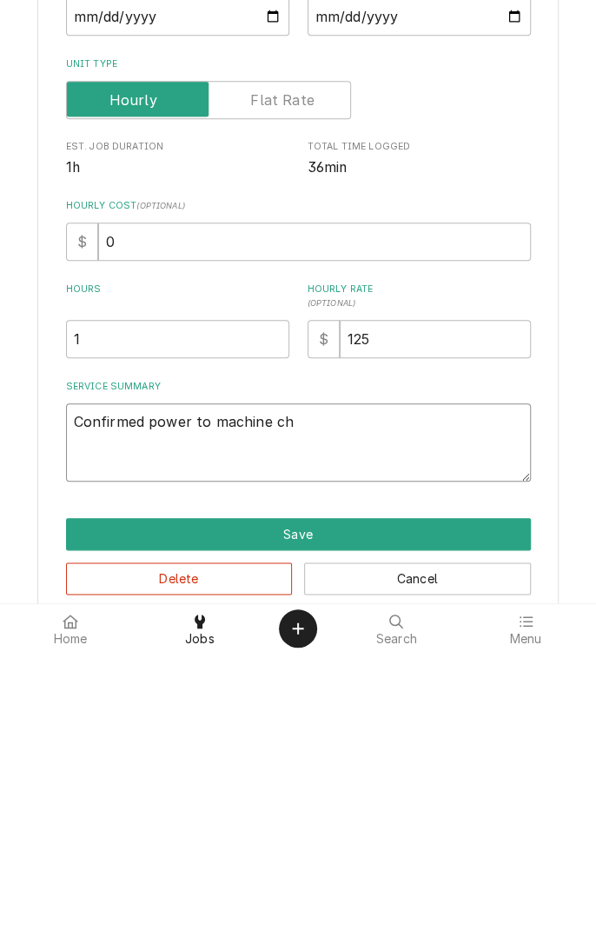
type textarea "Confirmed power to machine che"
type textarea "x"
type textarea "Confirmed power to machine check"
type textarea "x"
type textarea "Confirmed power to machine check"
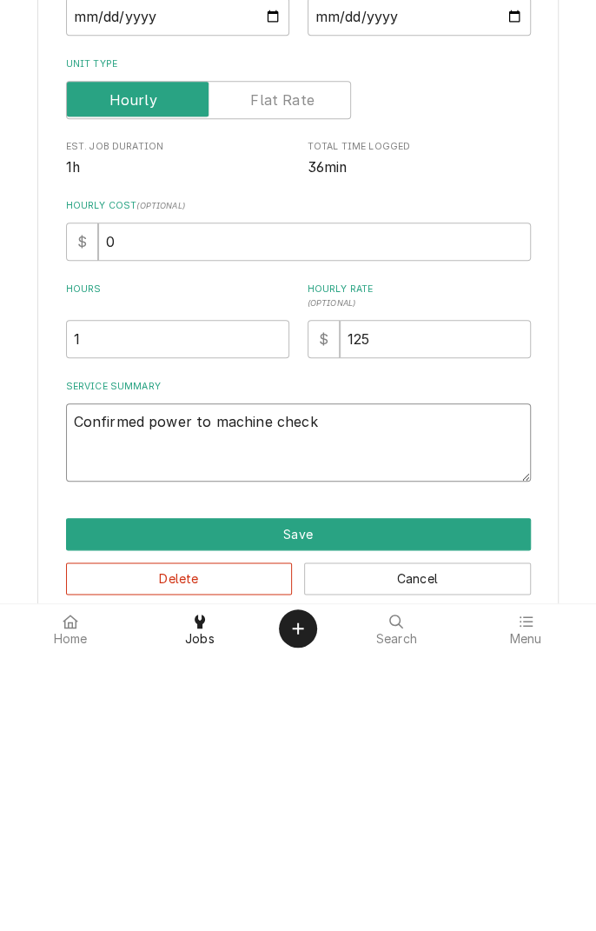
type textarea "x"
type textarea "Confirmed power to machine chec"
type textarea "x"
type textarea "Confirmed power to machine checked"
type textarea "x"
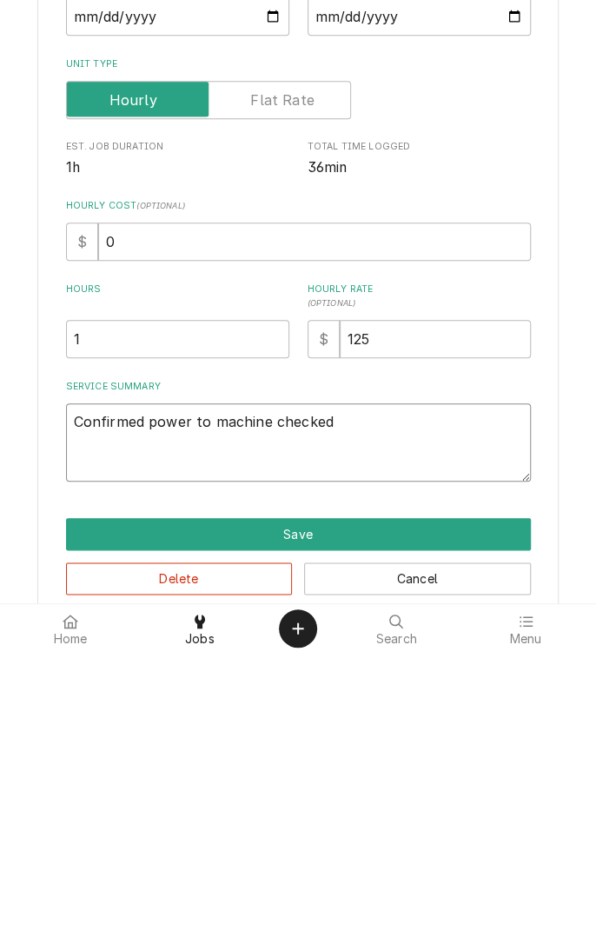
type textarea "Confirmed power to machine checked b"
type textarea "x"
type textarea "Confirmed power to machine checked ba"
type textarea "x"
type textarea "Confirmed power to machine checked bar"
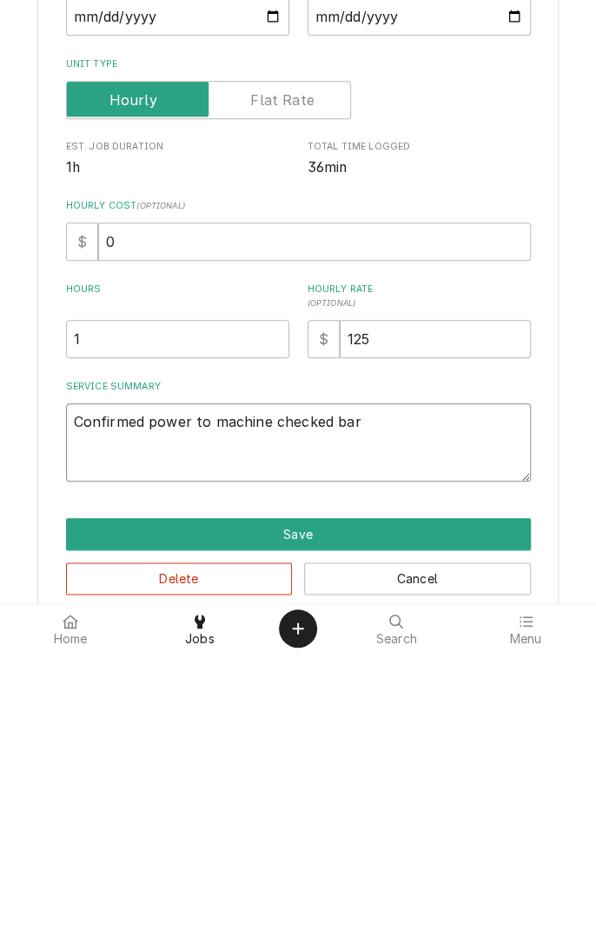
type textarea "x"
type textarea "Confirmed power to machine checked barr"
type textarea "x"
type textarea "Confirmed power to machine checked barrels"
type textarea "x"
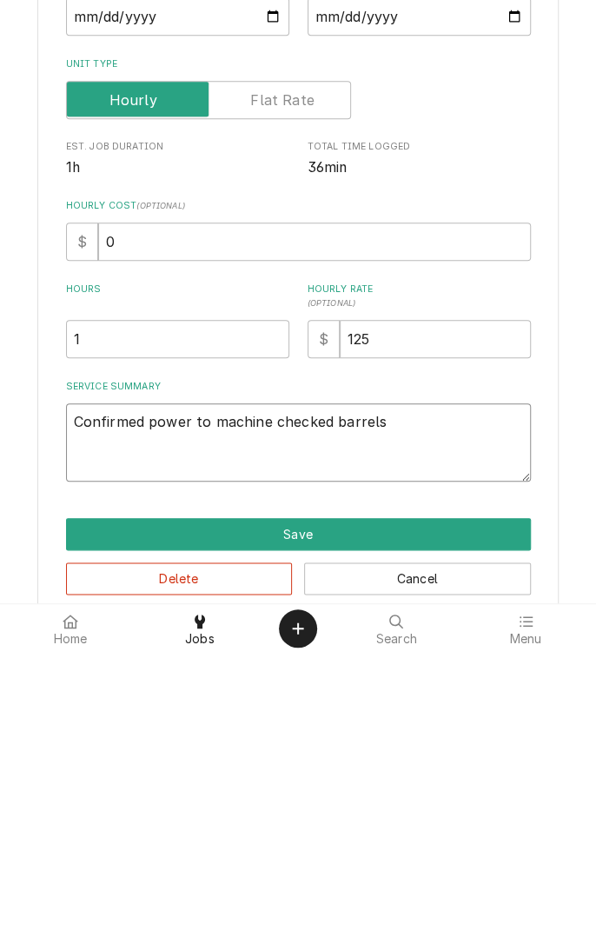
type textarea "Confirmed power to machine checked barrels"
type textarea "x"
type textarea "Confirmed power to machine checked barrel"
type textarea "x"
type textarea "Confirmed power to machine checked barrel"
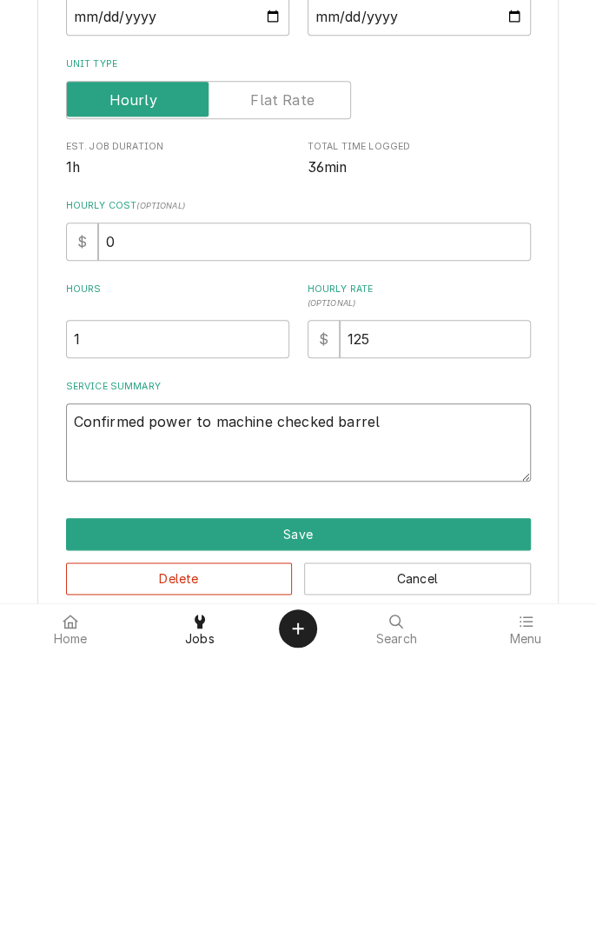
type textarea "x"
type textarea "Confirmed power to machine checked barrel f"
type textarea "x"
type textarea "Confirmed power to machine checked barrel fo"
type textarea "x"
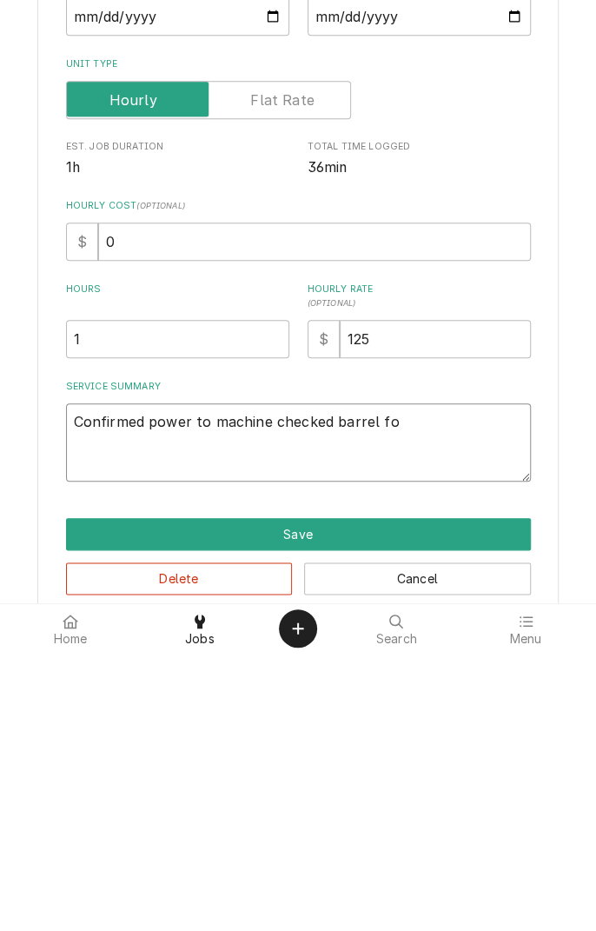
type textarea "Confirmed power to machine checked barrel for"
type textarea "x"
type textarea "Confirmed power to machine checked barrel for"
type textarea "x"
type textarea "Confirmed power to machine checked barrel for b"
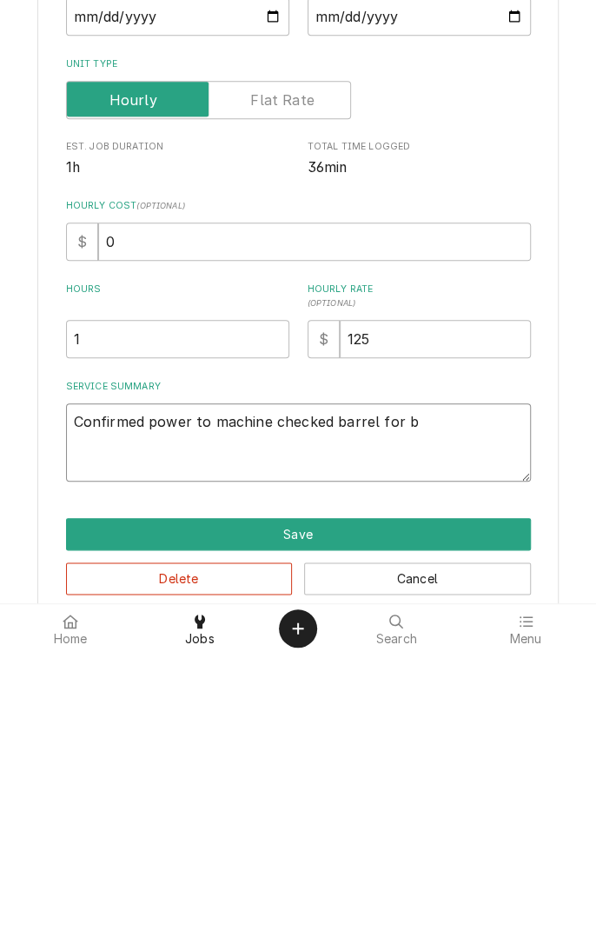
type textarea "x"
type textarea "Confirmed power to machine checked barrel for ba"
type textarea "x"
type textarea "Confirmed power to machine checked barrel for bar"
type textarea "x"
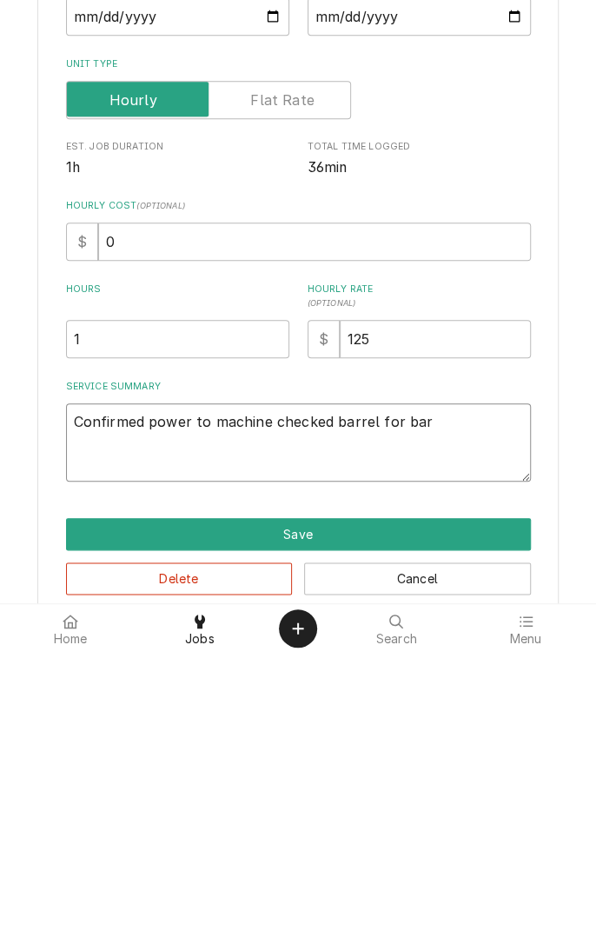
type textarea "Confirmed power to machine checked barrel for barr"
type textarea "x"
type textarea "Confirmed power to machine checked barrel for barri"
type textarea "x"
type textarea "Confirmed power to machine checked barrel for barrin"
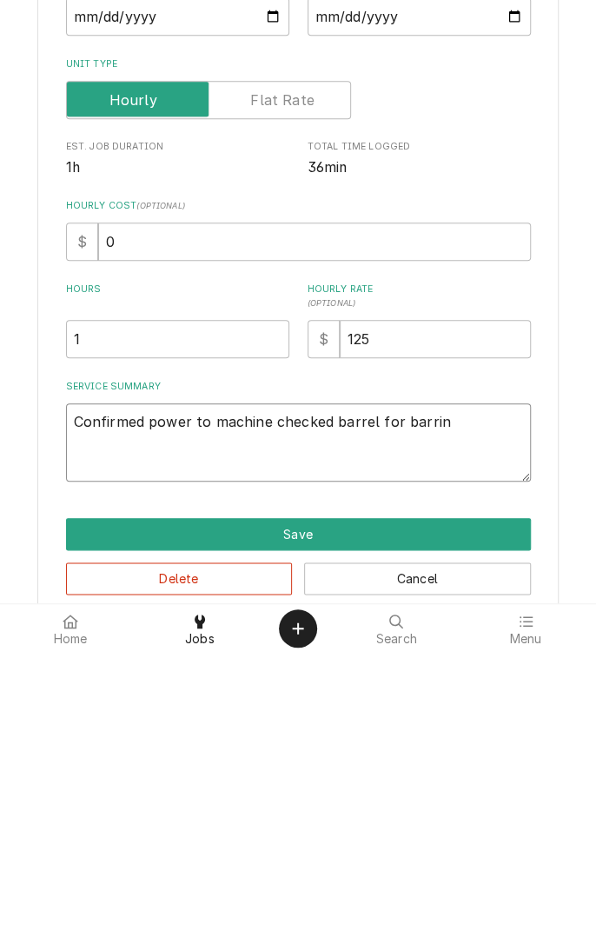
type textarea "x"
type textarea "Confirmed power to machine checked barrel for barring"
type textarea "x"
type textarea "Confirmed power to machine checked barrel for barrings"
type textarea "x"
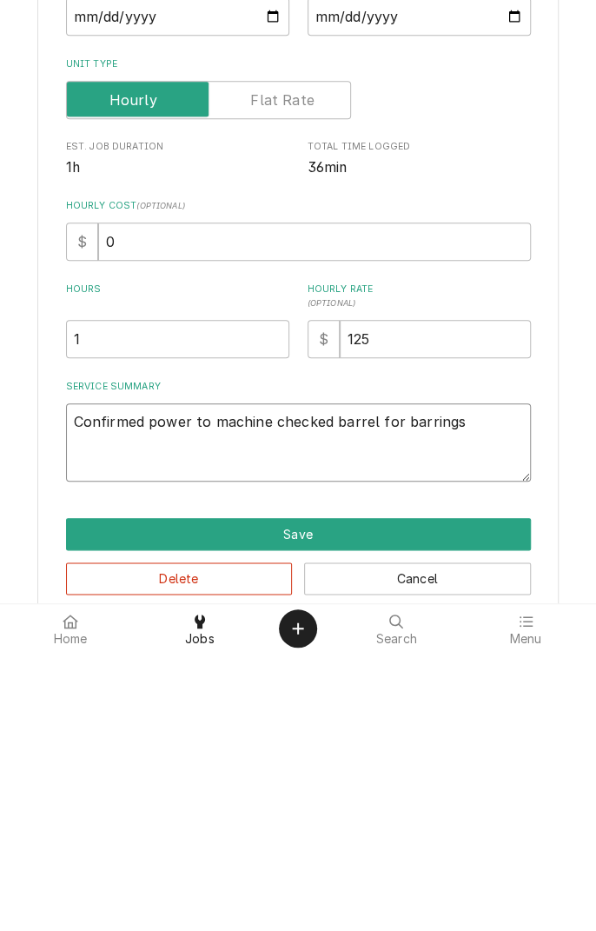
type textarea "Confirmed power to machine checked barrel for barring"
type textarea "x"
type textarea "Confirmed power to machine checked barrel for barrin"
type textarea "x"
type textarea "Confirmed power to machine checked barrel for barri"
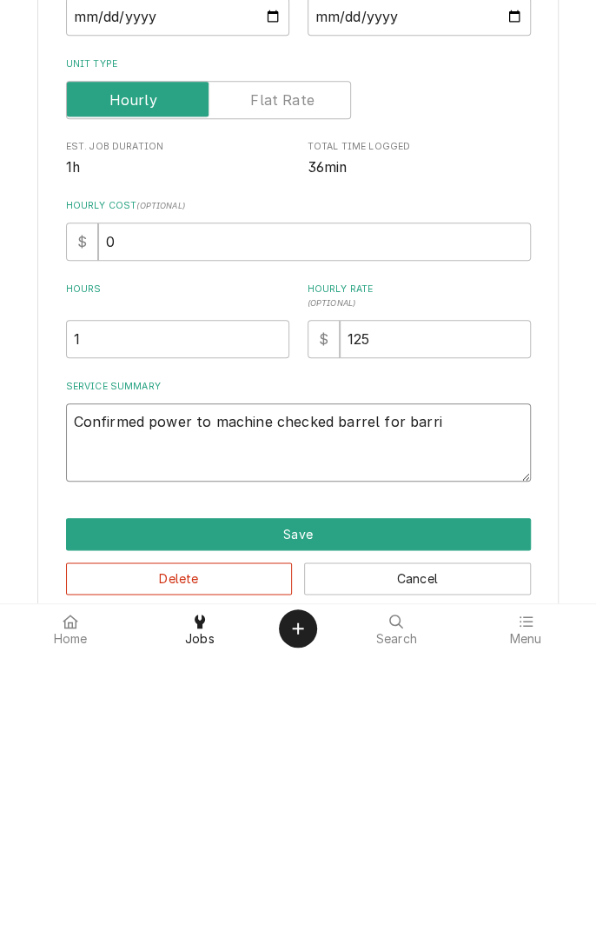
type textarea "x"
type textarea "Confirmed power to machine checked barrel for barr"
type textarea "x"
type textarea "Confirmed power to machine checked barrel for bar"
type textarea "x"
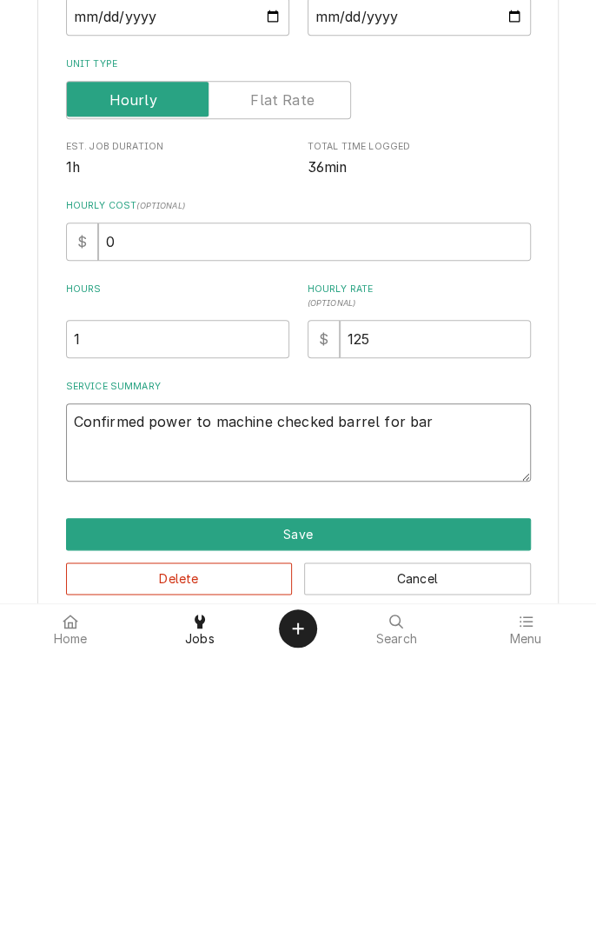
type textarea "Confirmed power to machine checked barrel for ba"
type textarea "x"
type textarea "Confirmed power to machine checked barrel for b"
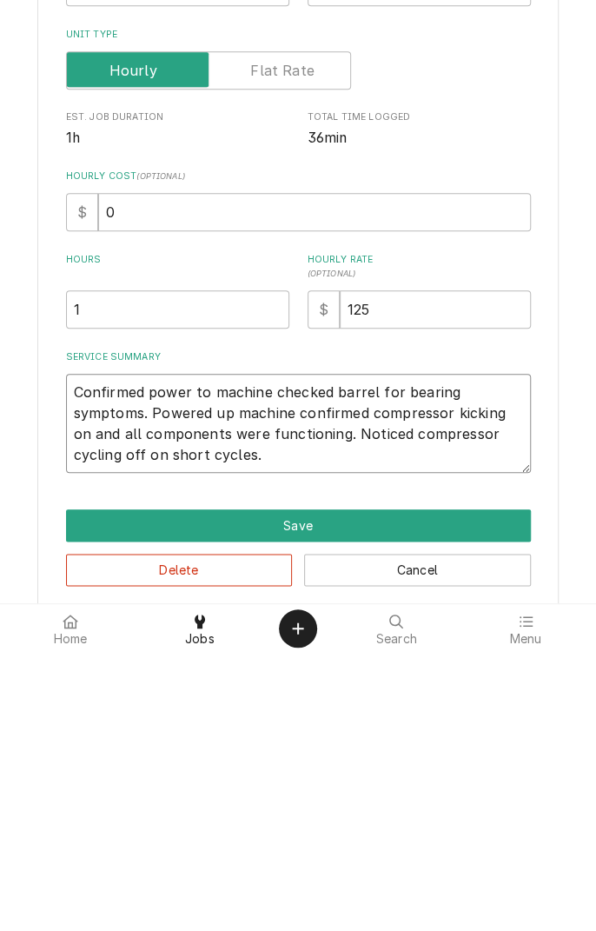
scroll to position [50, 0]
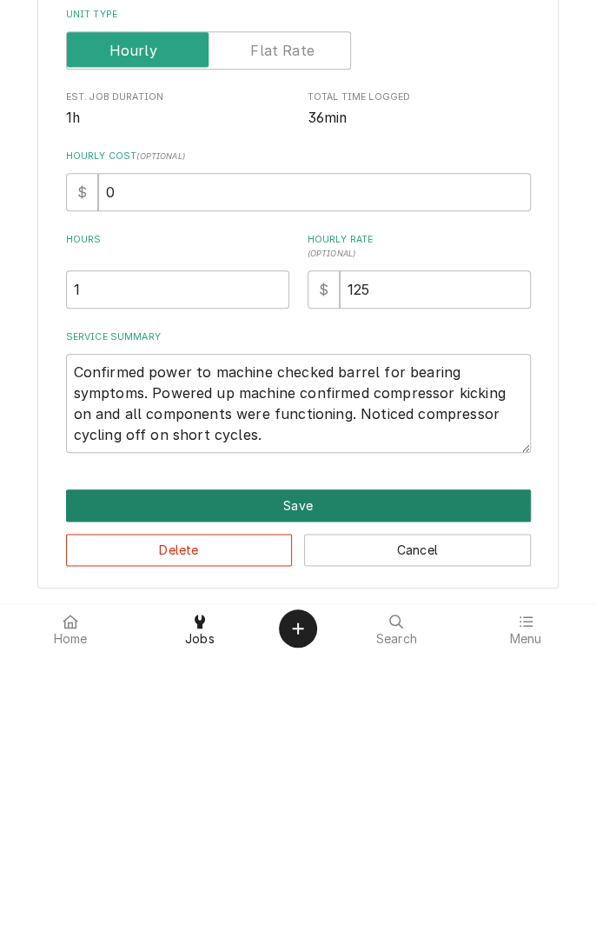
click at [476, 785] on button "Save" at bounding box center [298, 783] width 465 height 32
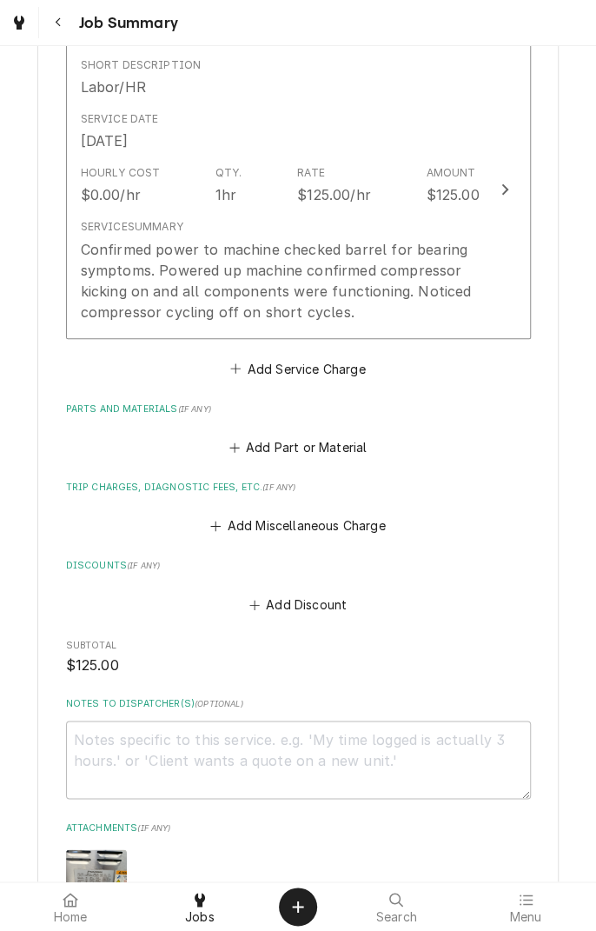
scroll to position [452, 0]
click at [361, 529] on button "Add Miscellaneous Charge" at bounding box center [298, 526] width 181 height 24
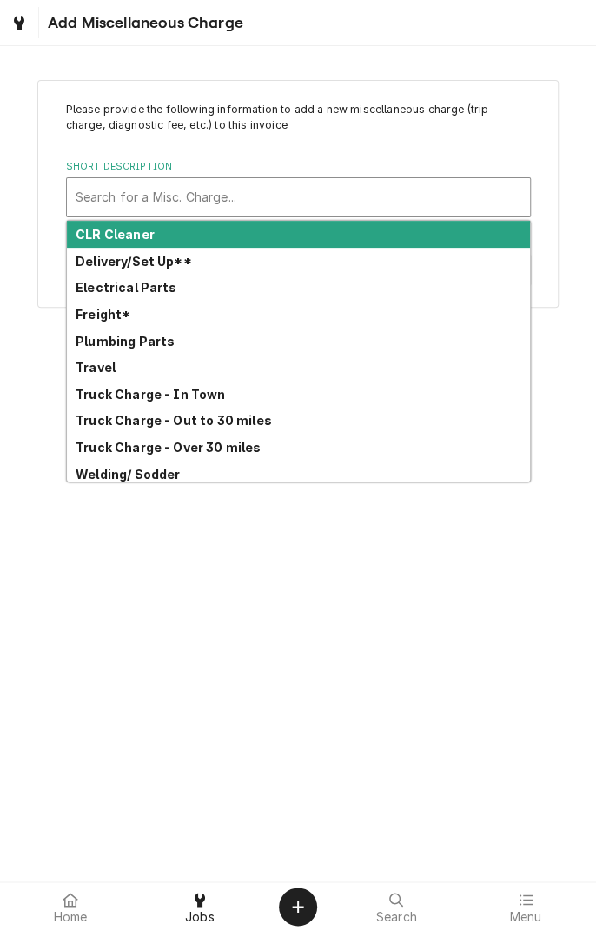
click at [201, 394] on strong "Truck Charge - In Town" at bounding box center [151, 394] width 150 height 15
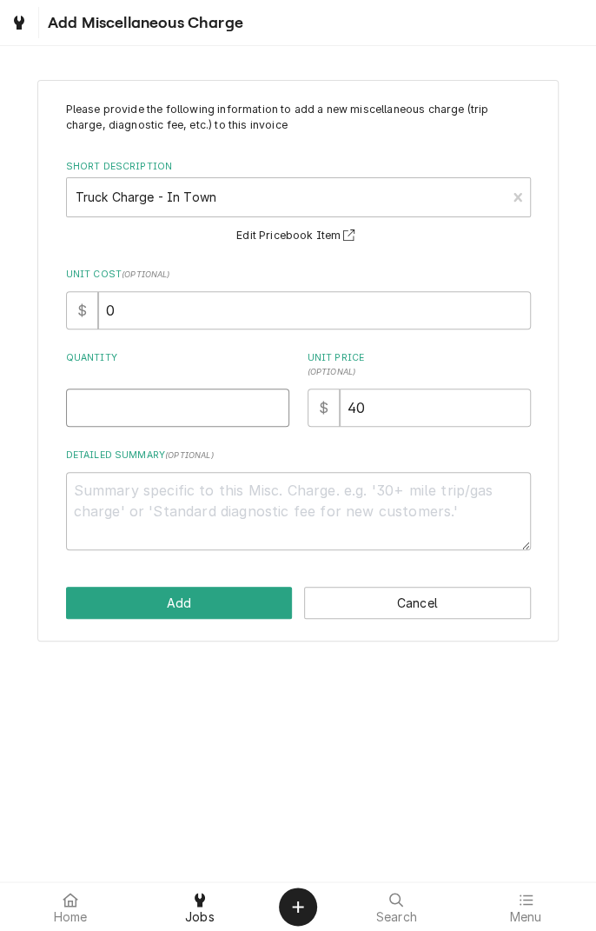
click at [220, 410] on input "Quantity" at bounding box center [177, 407] width 223 height 38
click at [268, 498] on textarea "Detailed Summary ( optional )" at bounding box center [298, 511] width 465 height 78
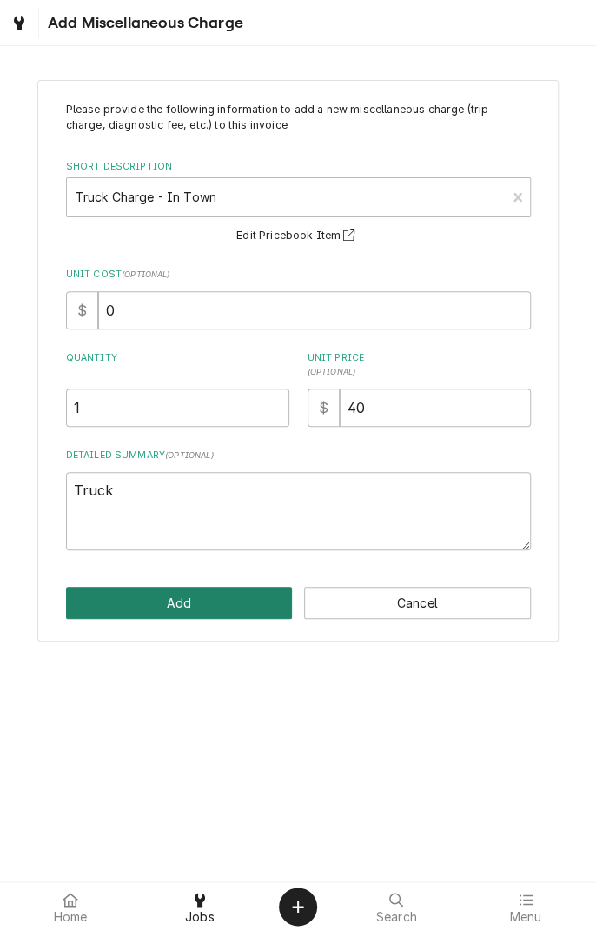
click at [234, 602] on button "Add" at bounding box center [179, 603] width 227 height 32
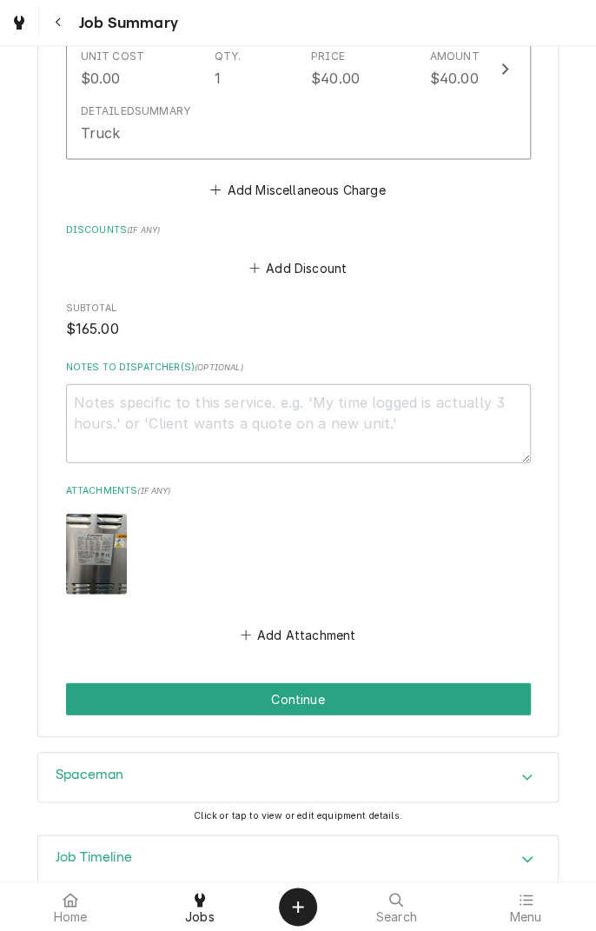
scroll to position [1012, 0]
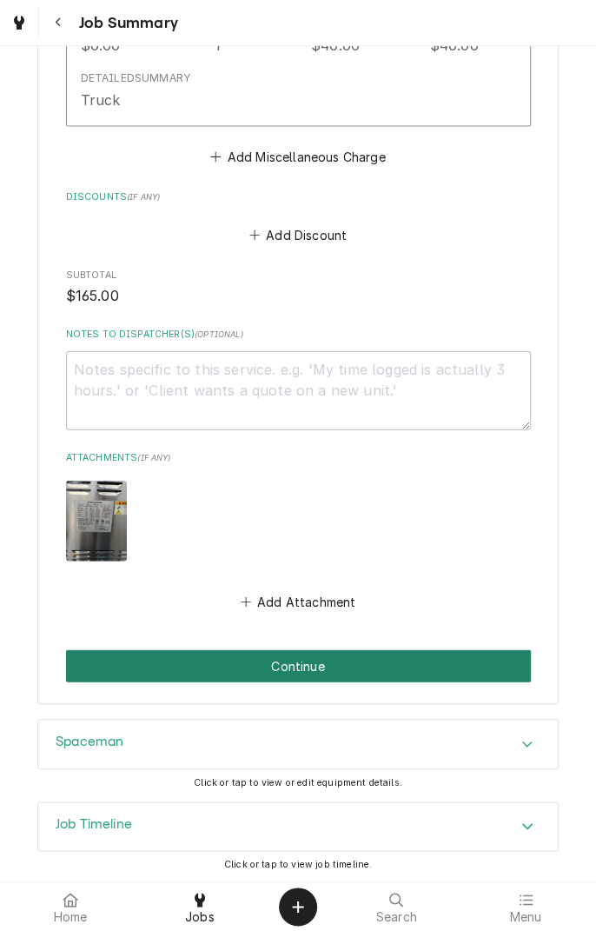
click at [428, 664] on button "Continue" at bounding box center [298, 665] width 465 height 32
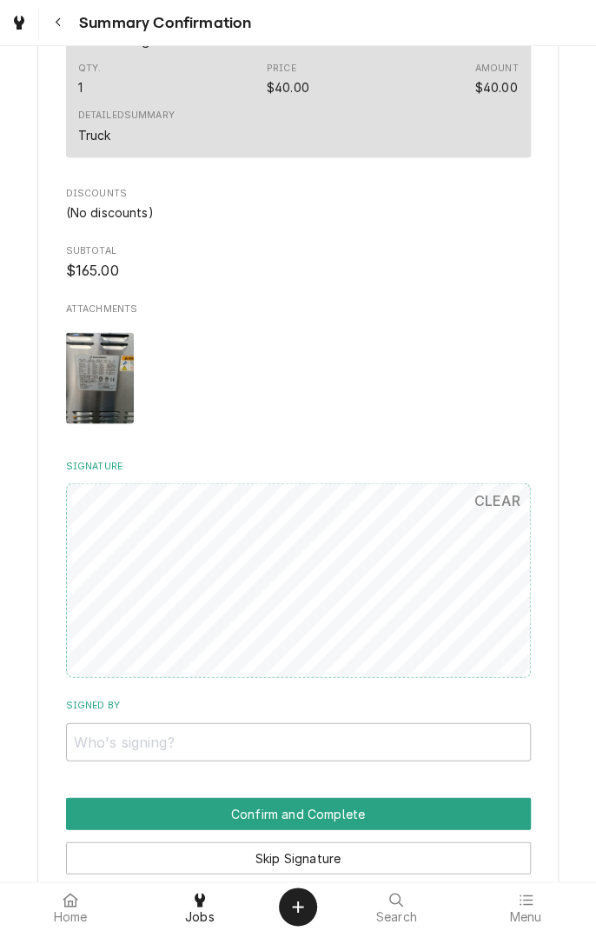
scroll to position [848, 0]
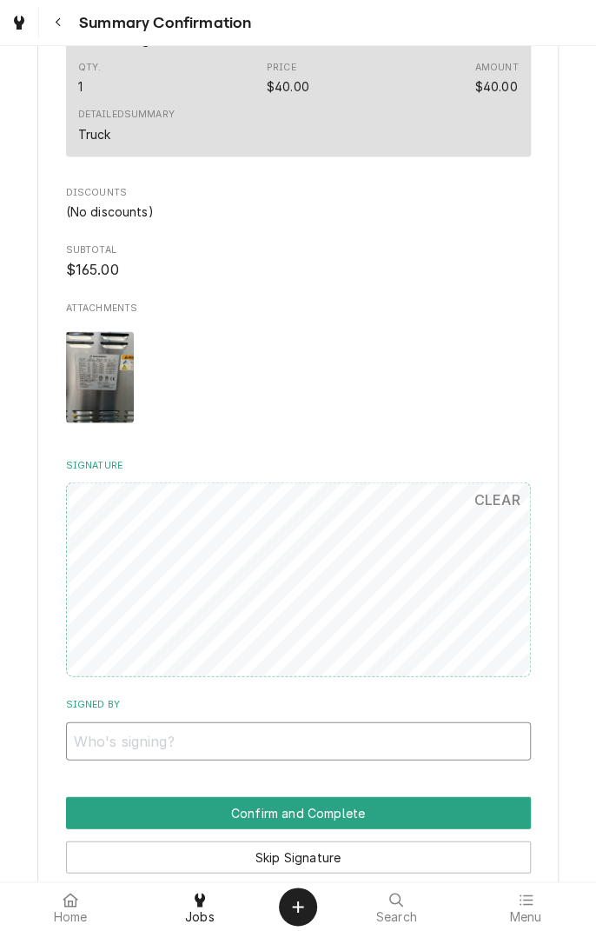
click at [160, 743] on input "Signed By" at bounding box center [298, 740] width 465 height 38
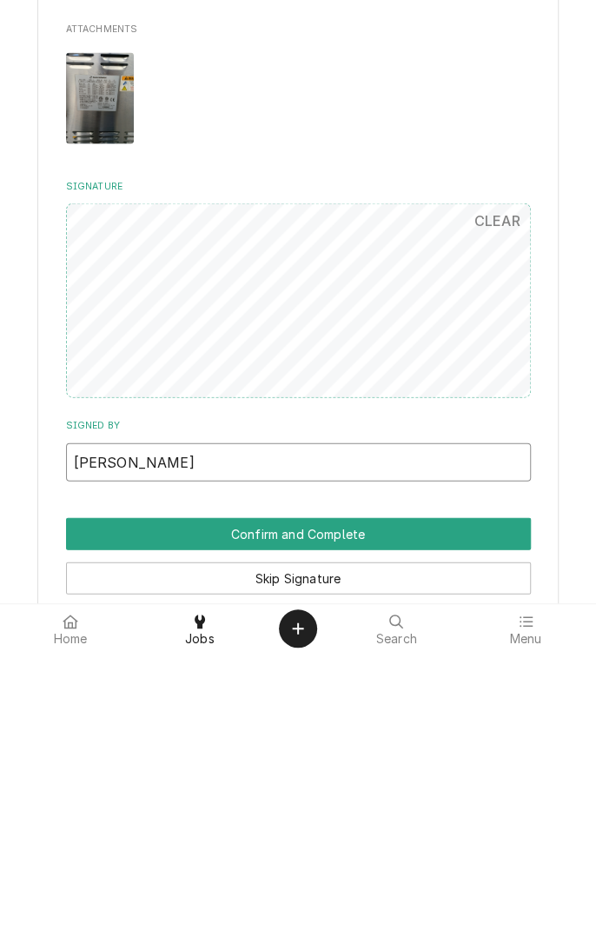
type input "Zach Mendoza"
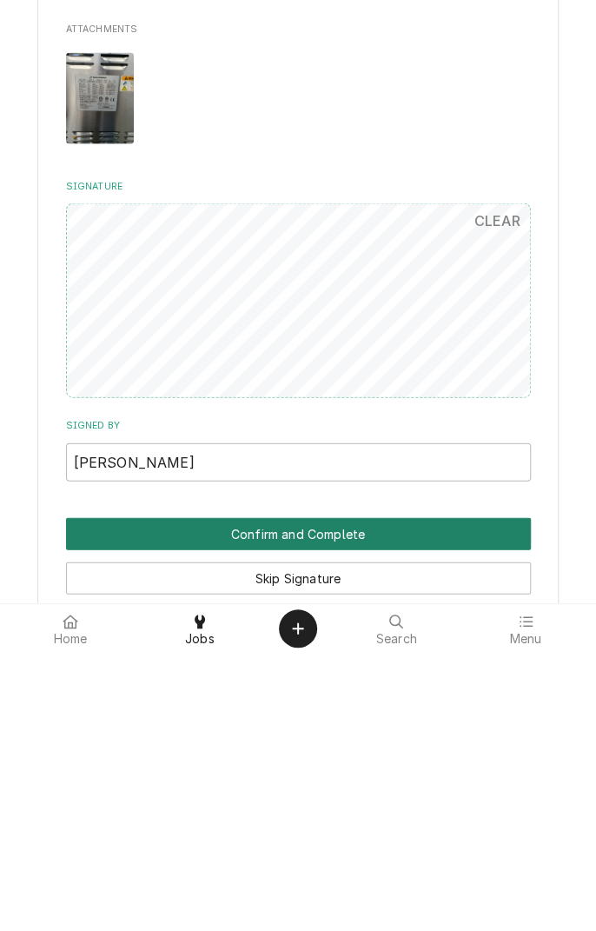
click at [421, 810] on button "Confirm and Complete" at bounding box center [298, 812] width 465 height 32
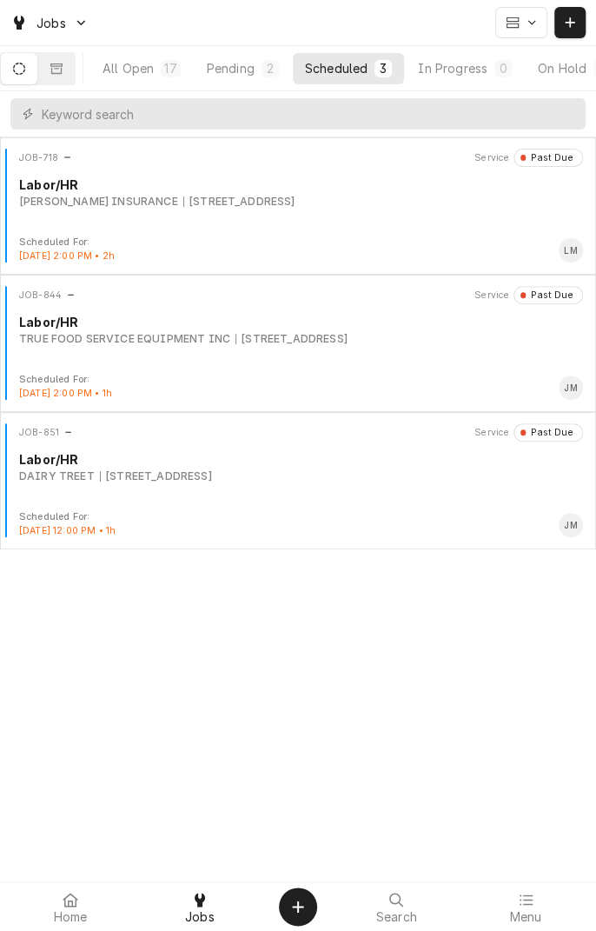
scroll to position [0, 162]
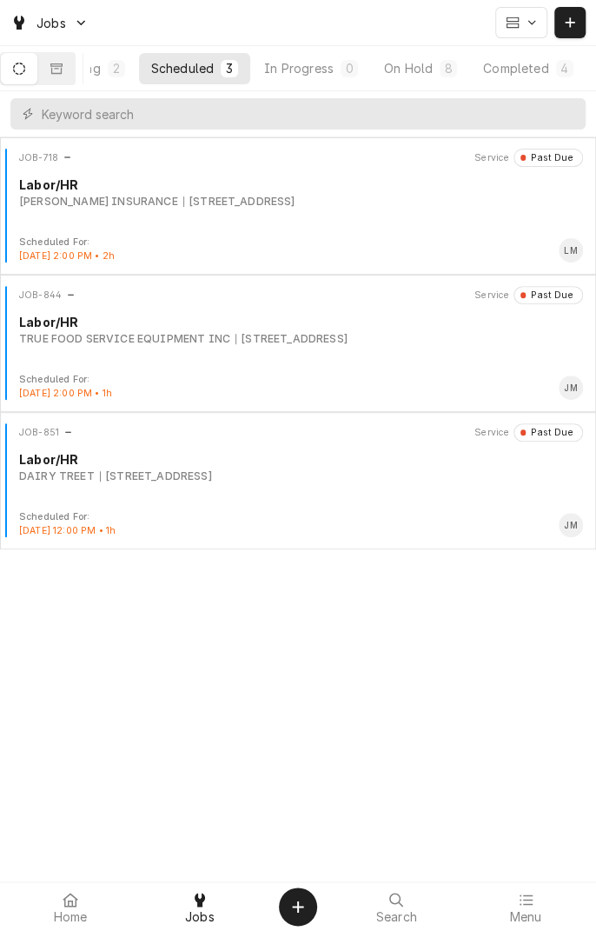
click at [542, 74] on div "Completed" at bounding box center [515, 68] width 65 height 18
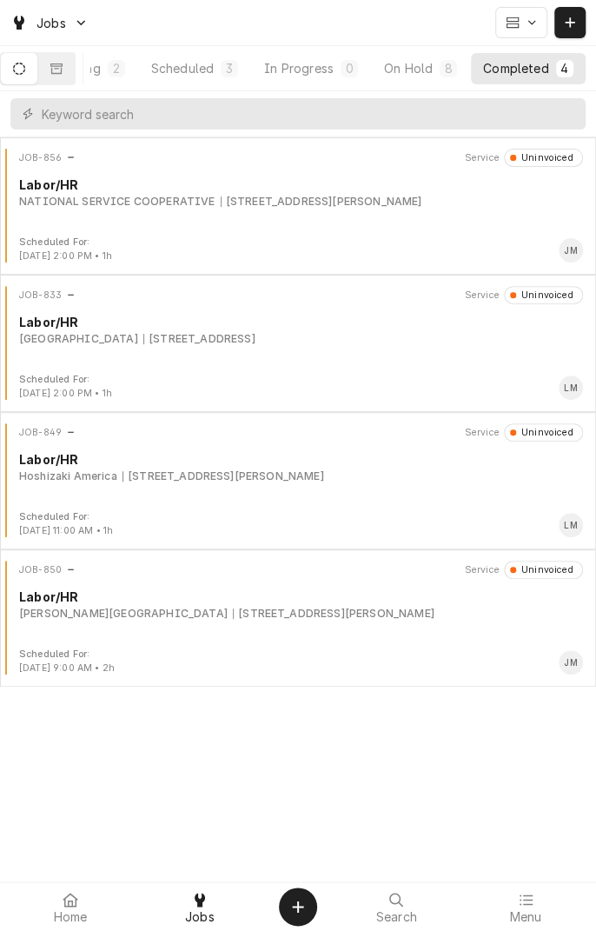
click at [328, 199] on div "6410 N Navarro St, Victoria, TX 77904" at bounding box center [322, 202] width 202 height 16
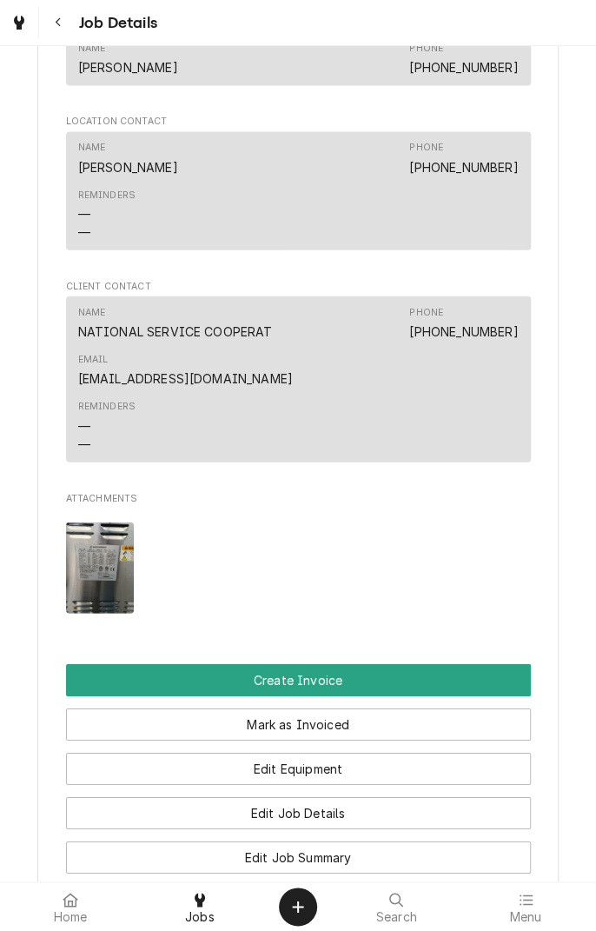
scroll to position [1229, 0]
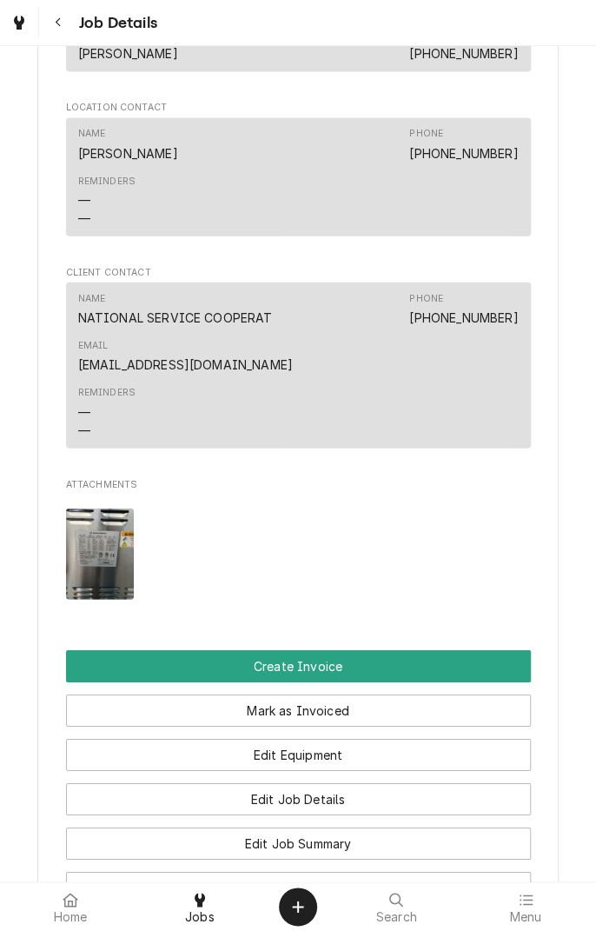
click at [118, 587] on img "Attachments" at bounding box center [100, 553] width 69 height 91
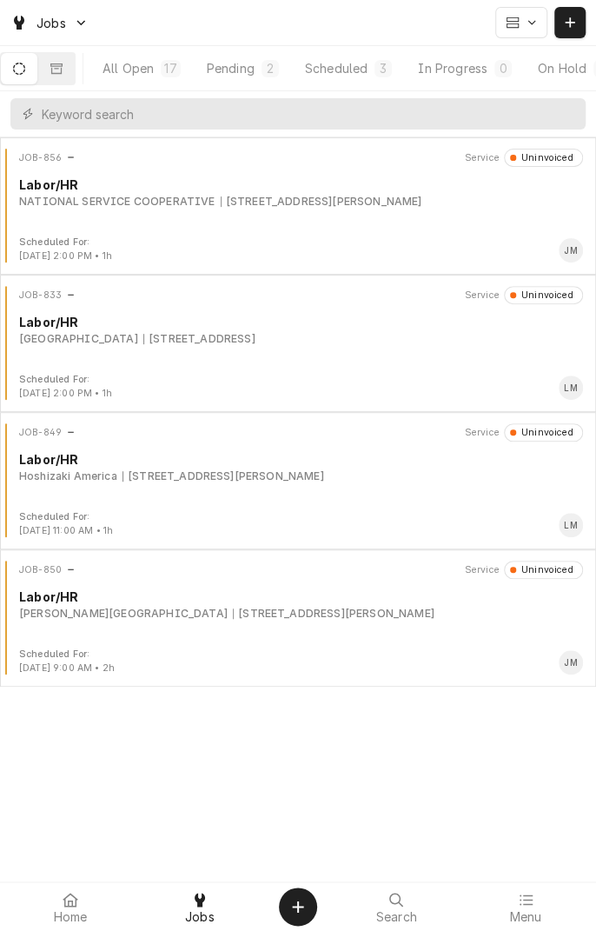
click at [501, 203] on div "NATIONAL SERVICE COOPERATIVE [STREET_ADDRESS][PERSON_NAME]" at bounding box center [301, 202] width 564 height 16
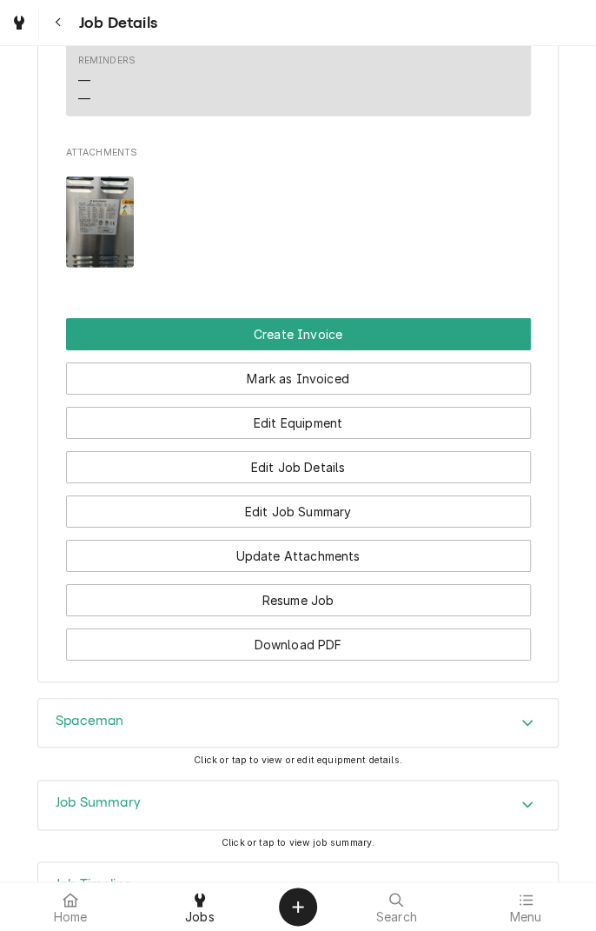
scroll to position [1744, 0]
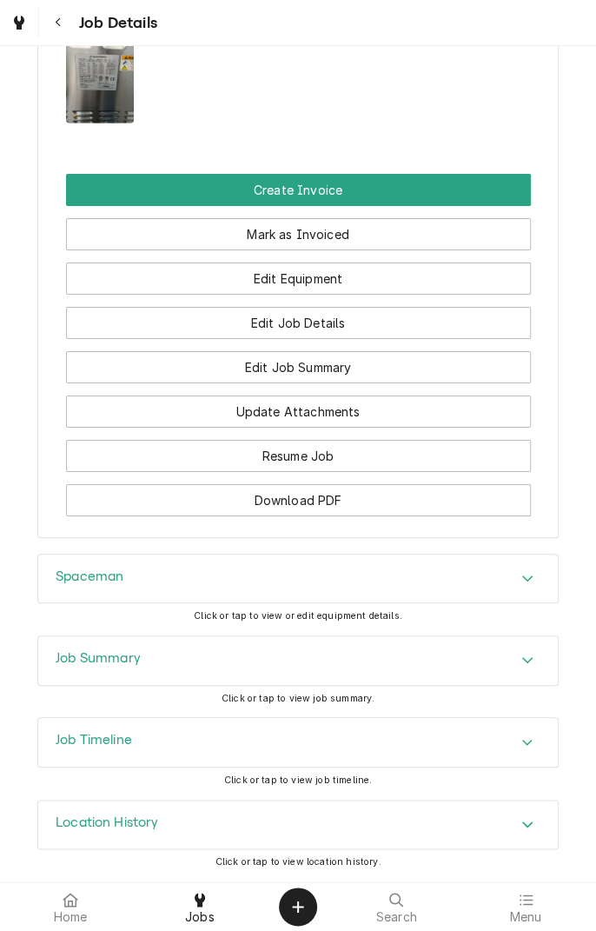
click at [275, 665] on div "Job Summary" at bounding box center [298, 660] width 520 height 49
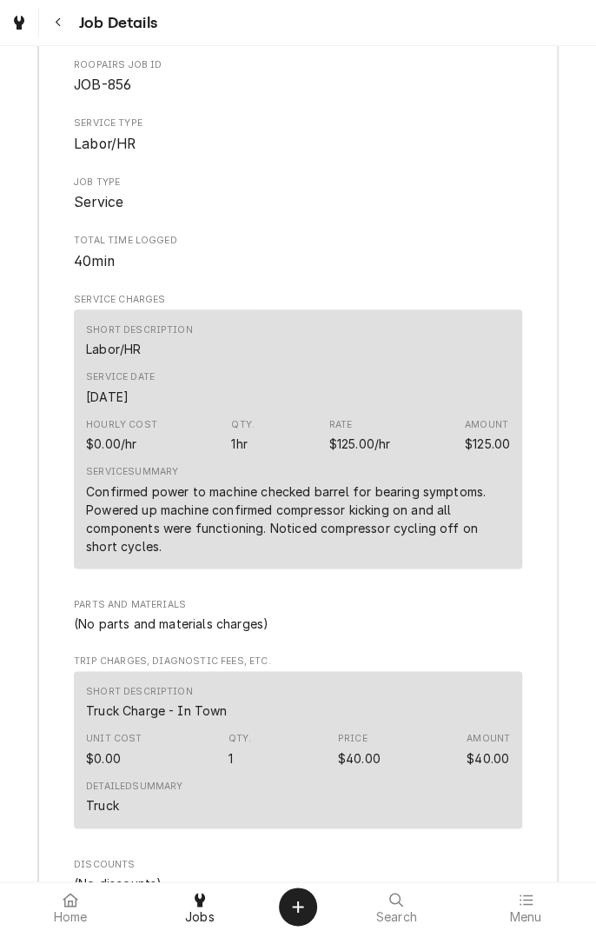
scroll to position [2345, 0]
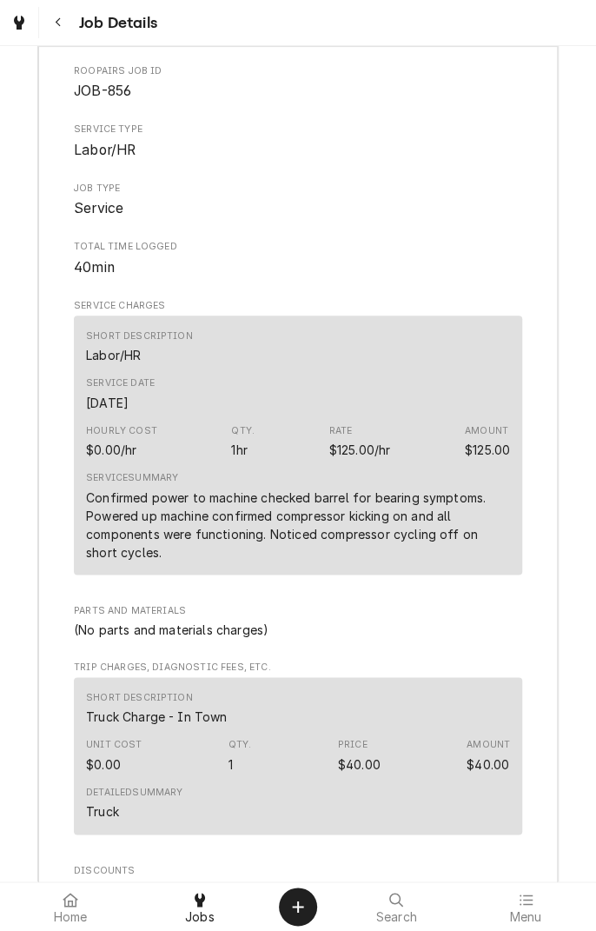
click at [383, 370] on div "Short Description Labor/HR" at bounding box center [298, 346] width 424 height 47
click at [360, 417] on div "Service Date [DATE]" at bounding box center [298, 393] width 424 height 47
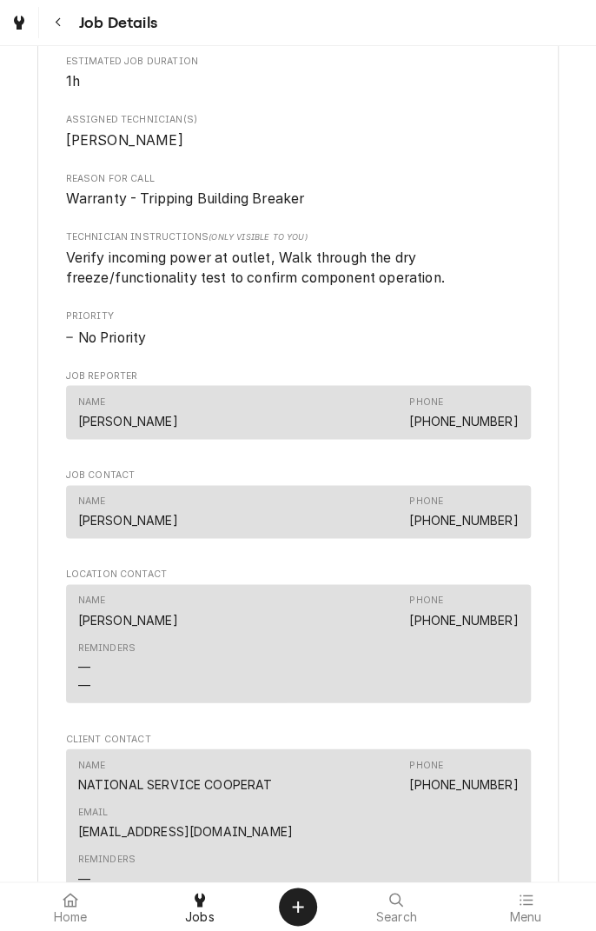
scroll to position [0, 0]
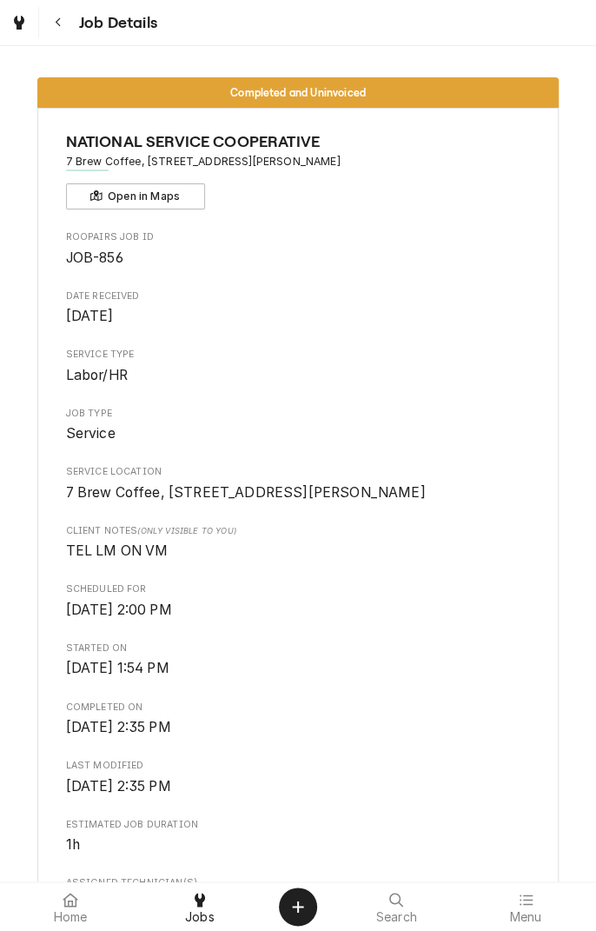
click at [213, 912] on div "Jobs" at bounding box center [200, 906] width 121 height 35
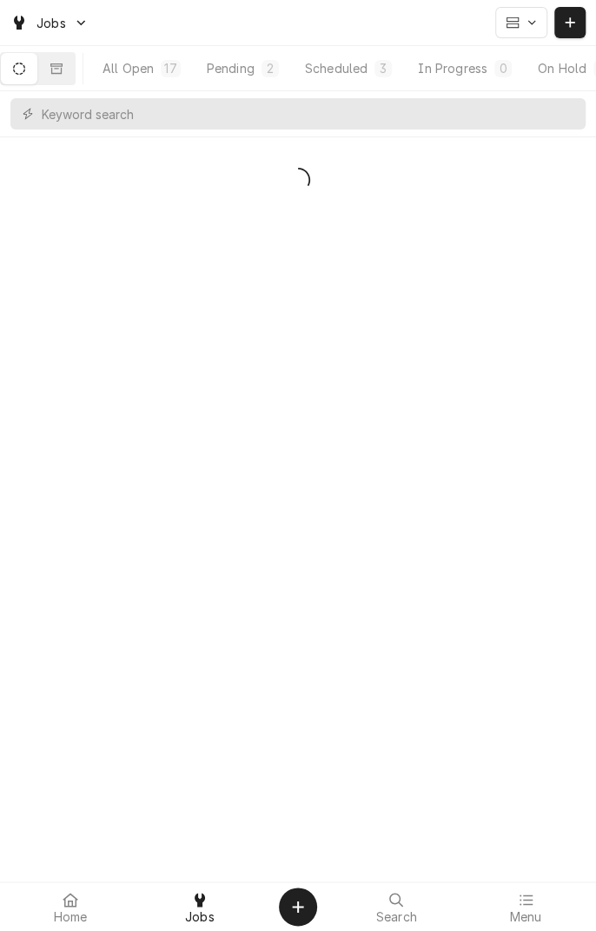
scroll to position [0, 162]
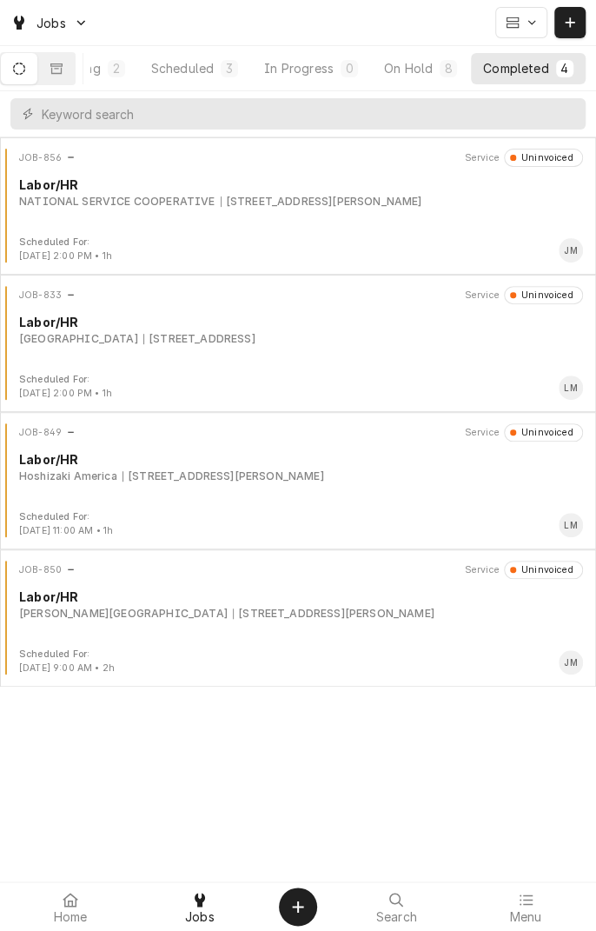
click at [519, 67] on div "Completed" at bounding box center [515, 68] width 65 height 18
click at [264, 220] on div "JOB-856 Service Uninvoiced Labor/HR NATIONAL SERVICE COOPERATIVE [STREET_ADDRES…" at bounding box center [298, 192] width 582 height 87
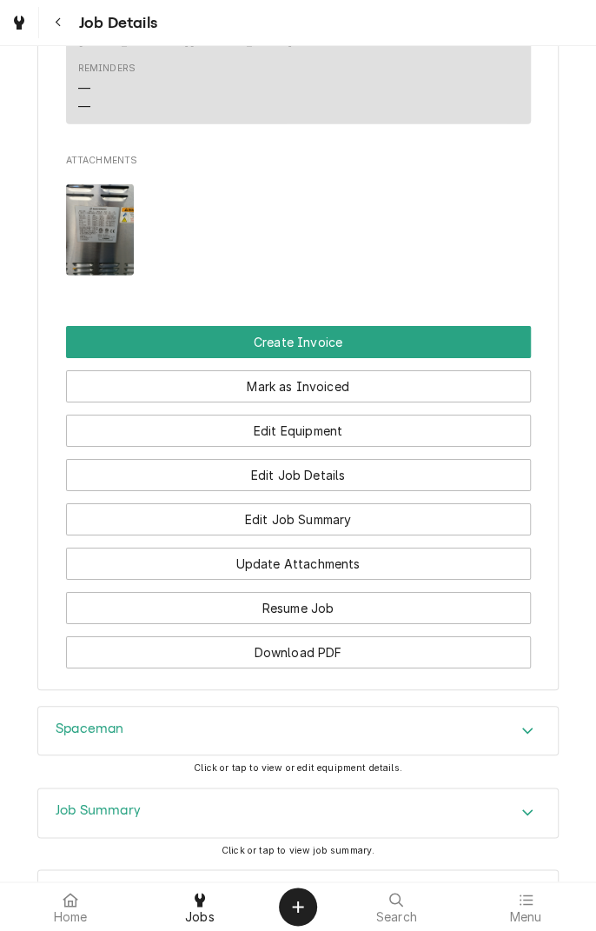
scroll to position [1571, 0]
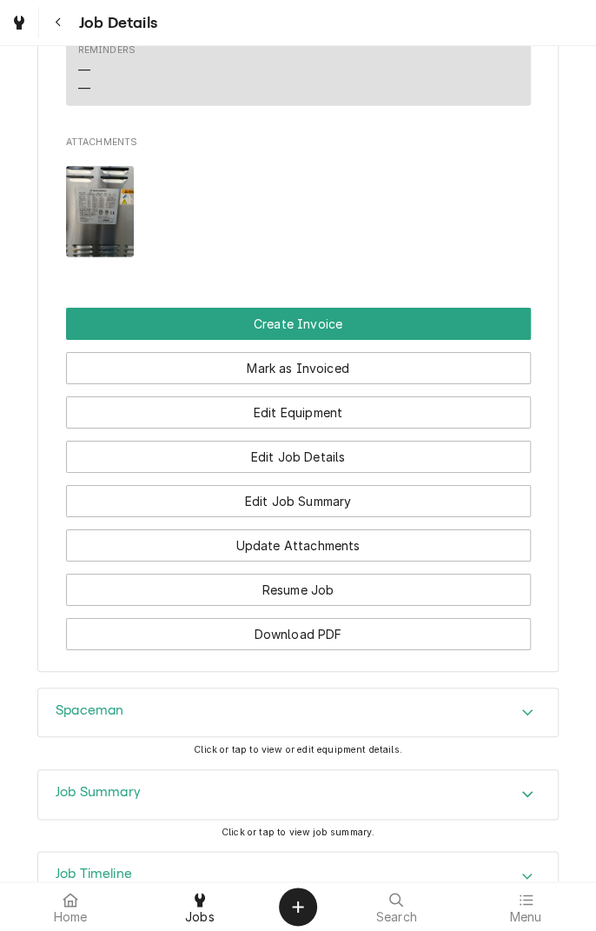
click at [372, 819] on div "Job Summary" at bounding box center [298, 794] width 520 height 49
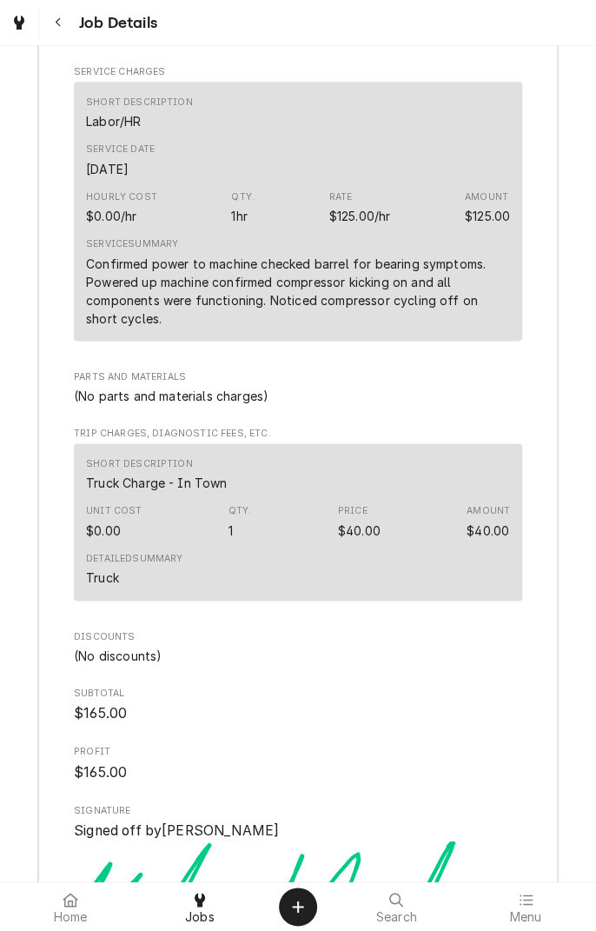
scroll to position [2577, 0]
click at [415, 541] on div "Unit Cost $0.00 Qty. 1 Price $40.00 Amount $40.00" at bounding box center [298, 522] width 424 height 47
click at [419, 325] on div "Confirmed power to machine checked barrel for bearing symptoms. Powered up mach…" at bounding box center [298, 291] width 424 height 73
click at [421, 311] on div "Confirmed power to machine checked barrel for bearing symptoms. Powered up mach…" at bounding box center [298, 291] width 424 height 73
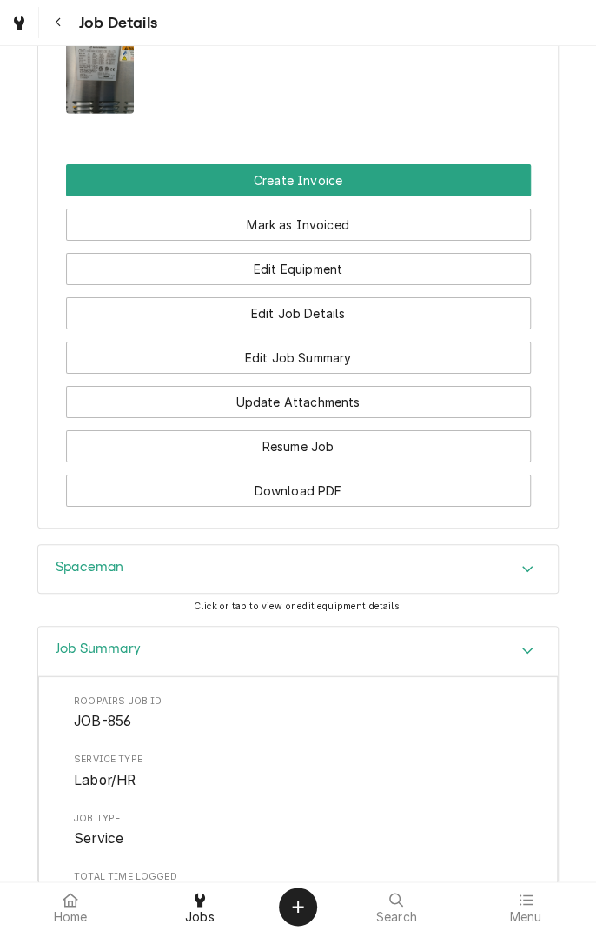
scroll to position [1712, 0]
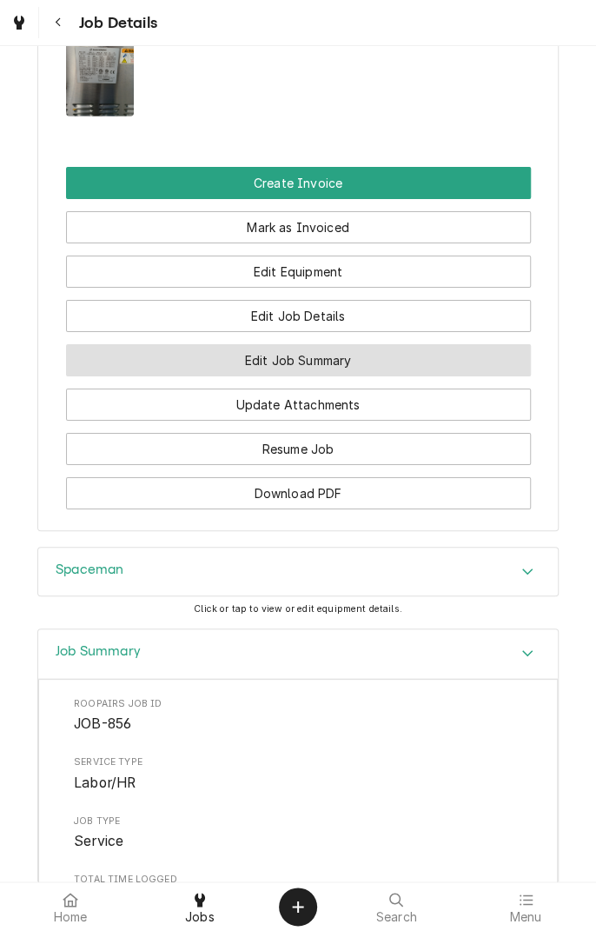
click at [375, 376] on button "Edit Job Summary" at bounding box center [298, 360] width 465 height 32
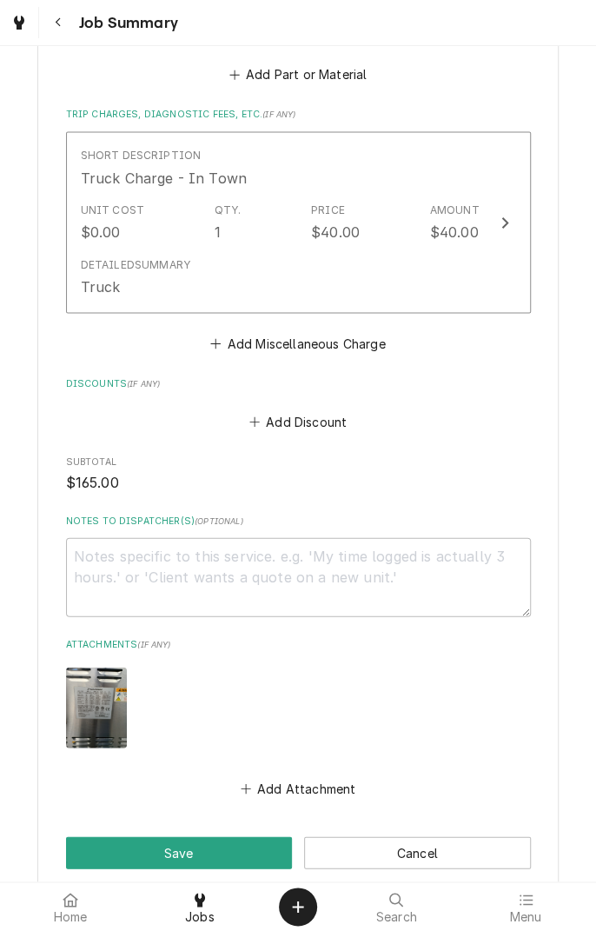
scroll to position [832, 0]
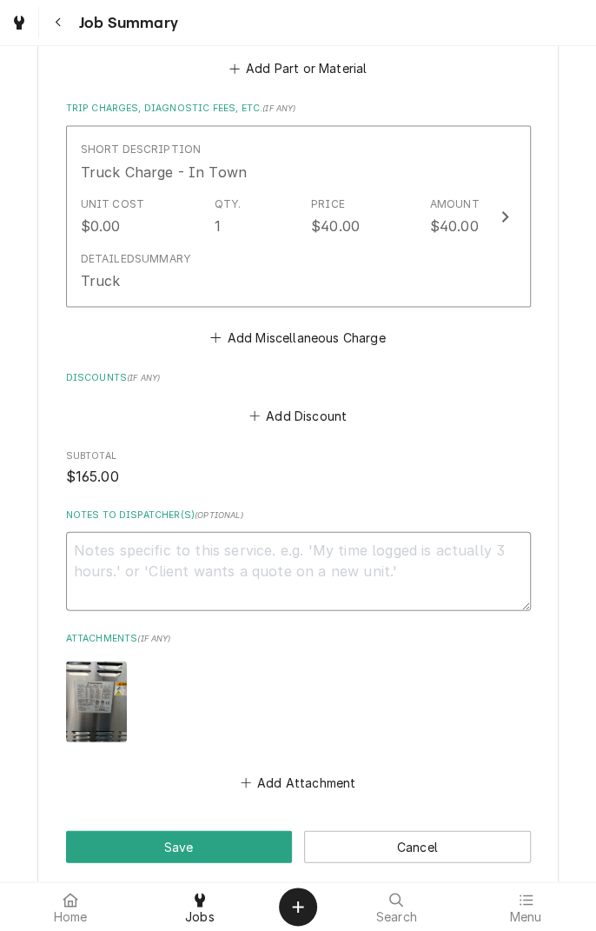
click at [441, 558] on textarea "Notes to Dispatcher(s) ( optional )" at bounding box center [298, 570] width 465 height 78
type textarea "x"
type textarea "T"
type textarea "x"
type textarea "Ti"
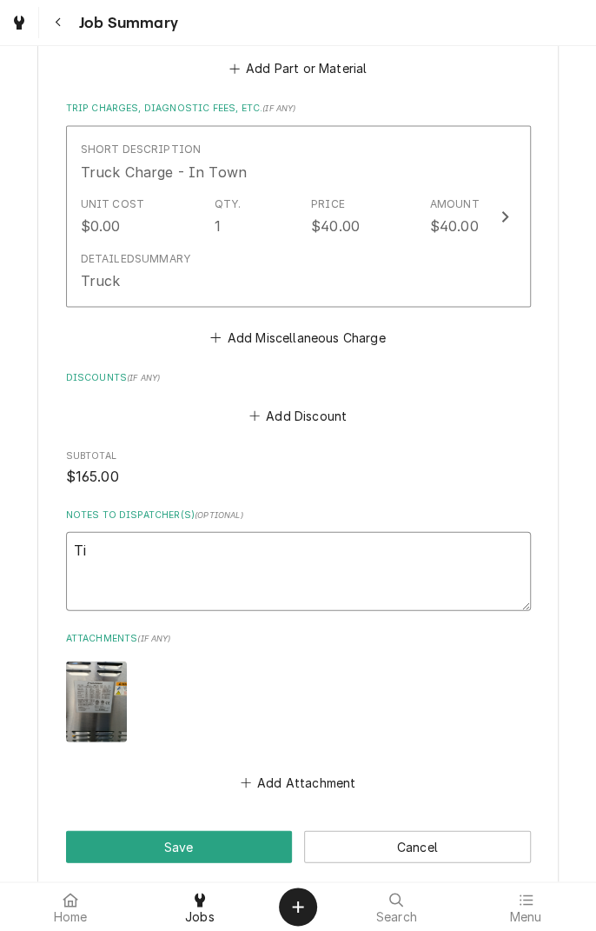
type textarea "x"
type textarea "Tic"
type textarea "x"
type textarea "Tick"
type textarea "x"
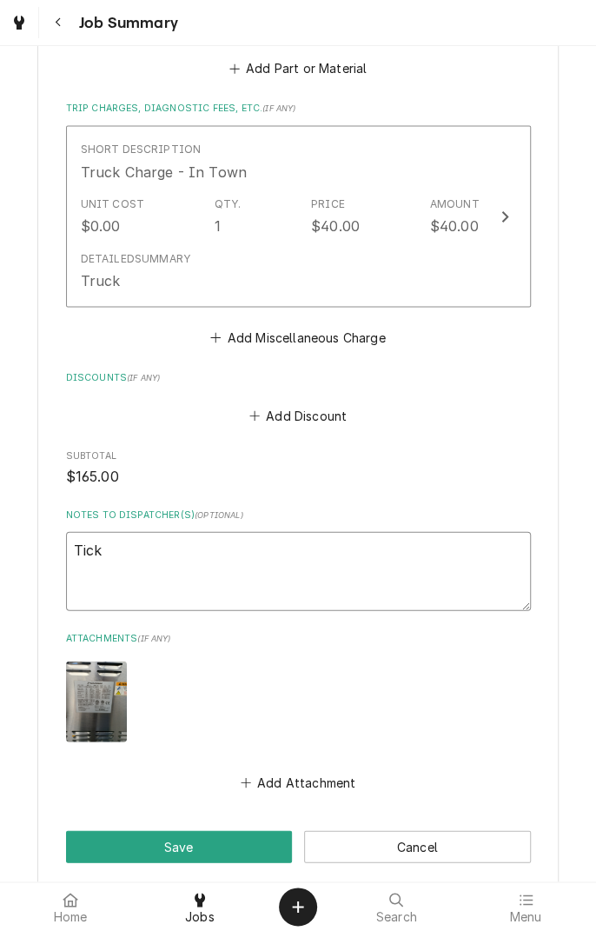
type textarea "Ticke"
type textarea "x"
type textarea "Ticket"
type textarea "x"
type textarea "Ticket n"
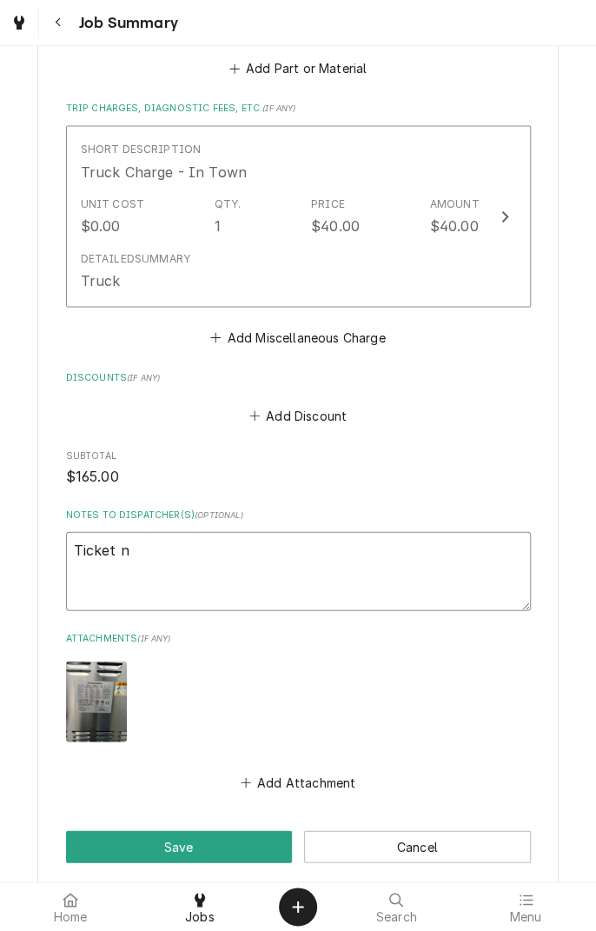
type textarea "x"
type textarea "Ticket nu"
type textarea "x"
type textarea "Ticket number"
type textarea "x"
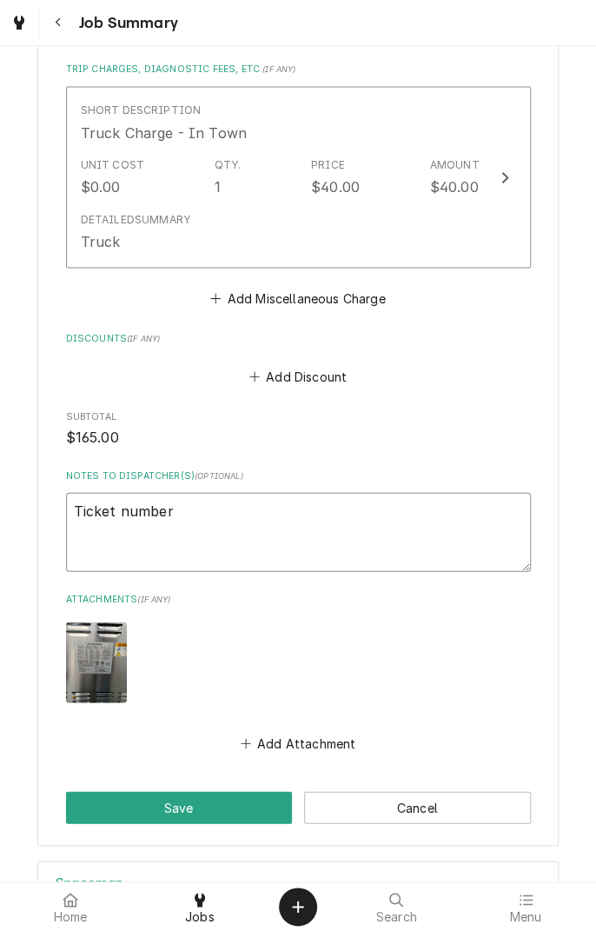
scroll to position [867, 0]
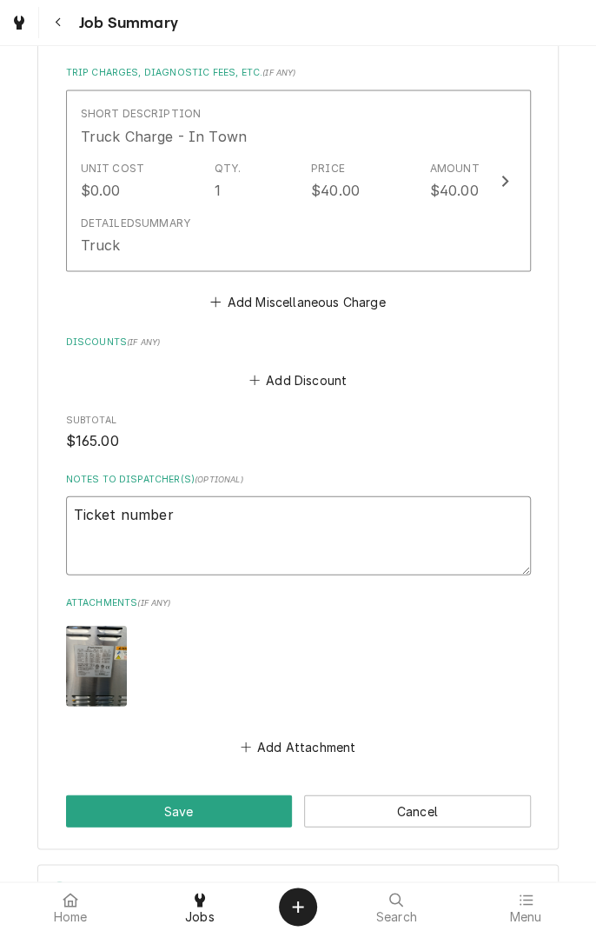
type textarea "Ticket number R"
type textarea "x"
type textarea "Ticket number R2"
type textarea "x"
type textarea "Ticket number R26"
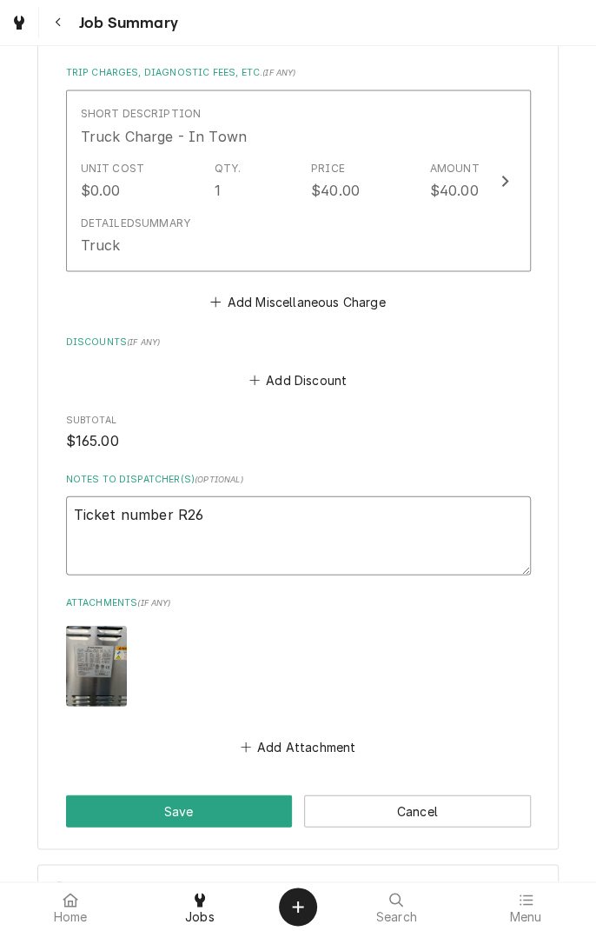
type textarea "x"
type textarea "Ticket number R261"
type textarea "x"
type textarea "Ticket number R2616"
type textarea "x"
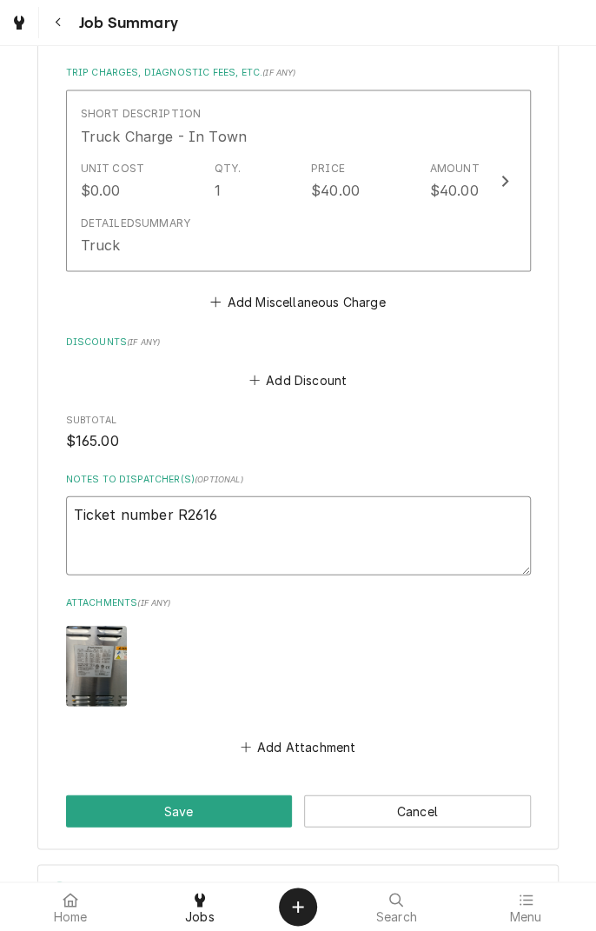
type textarea "Ticket number R26167"
type textarea "x"
type textarea "Ticket number R261678"
type textarea "x"
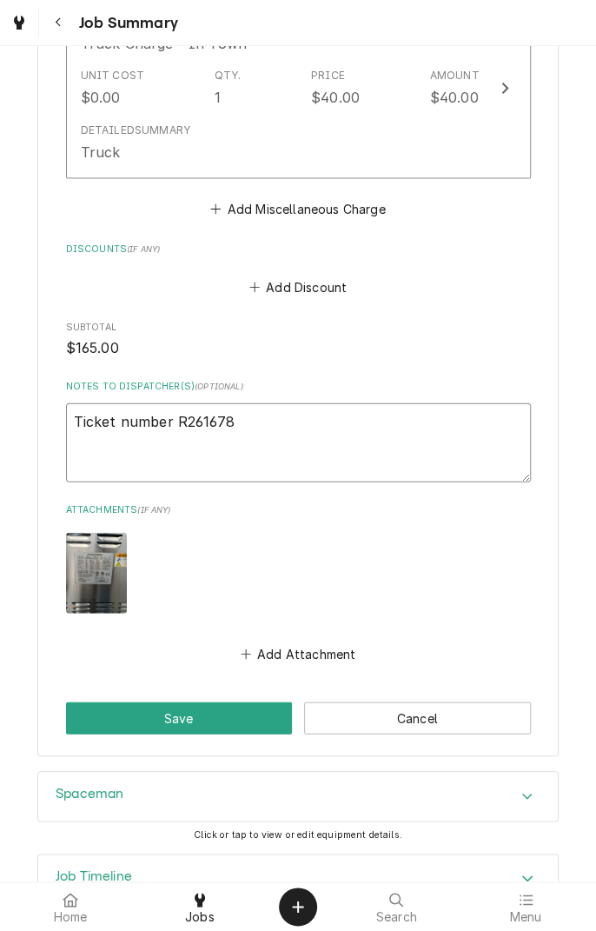
scroll to position [1012, 0]
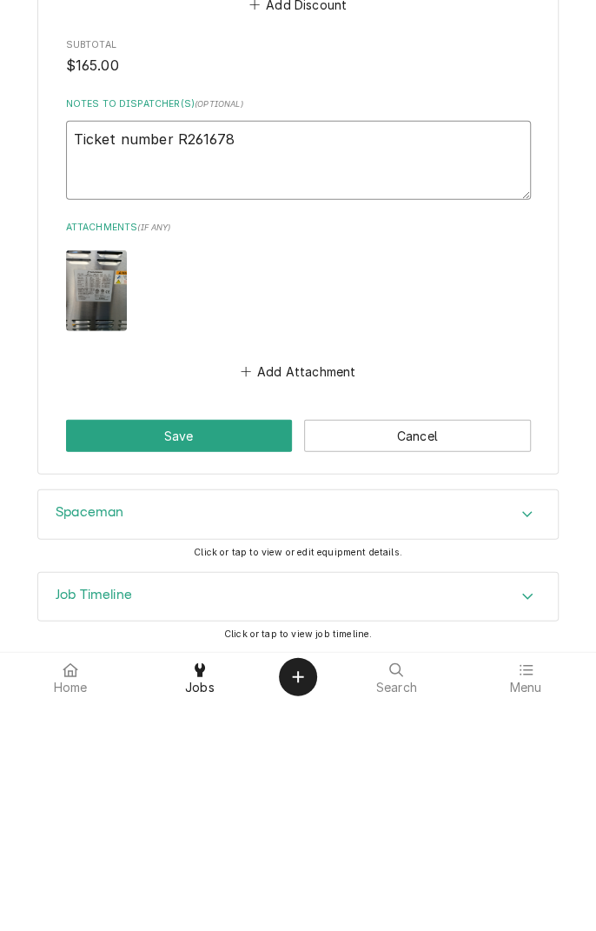
type textarea "Ticket number R261678"
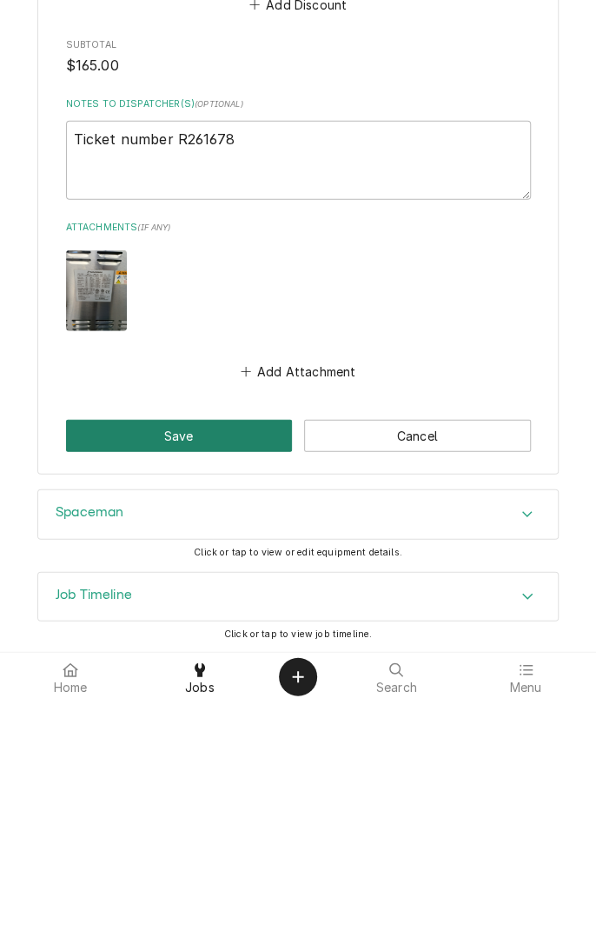
click at [254, 674] on button "Save" at bounding box center [179, 665] width 227 height 32
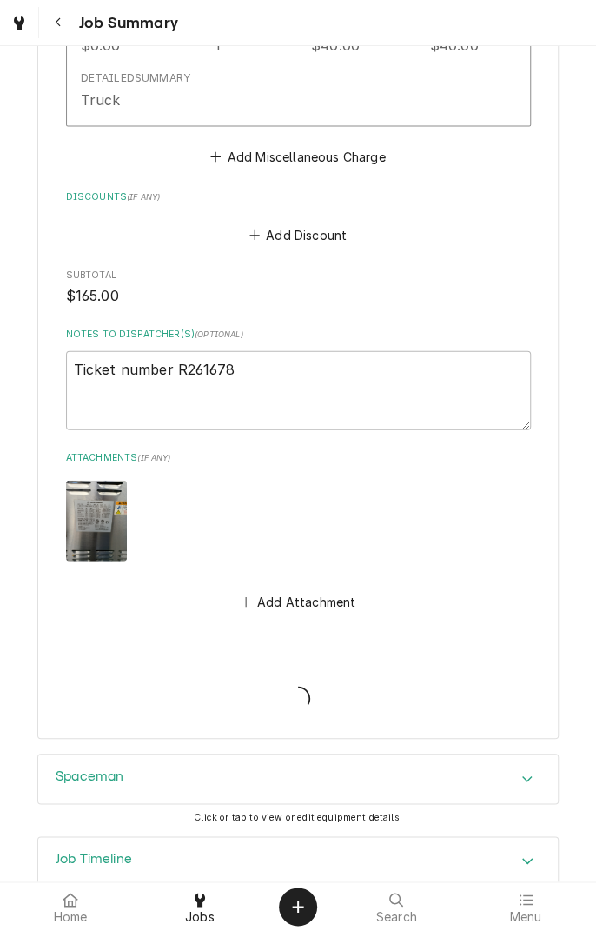
type textarea "x"
